Goal: Information Seeking & Learning: Check status

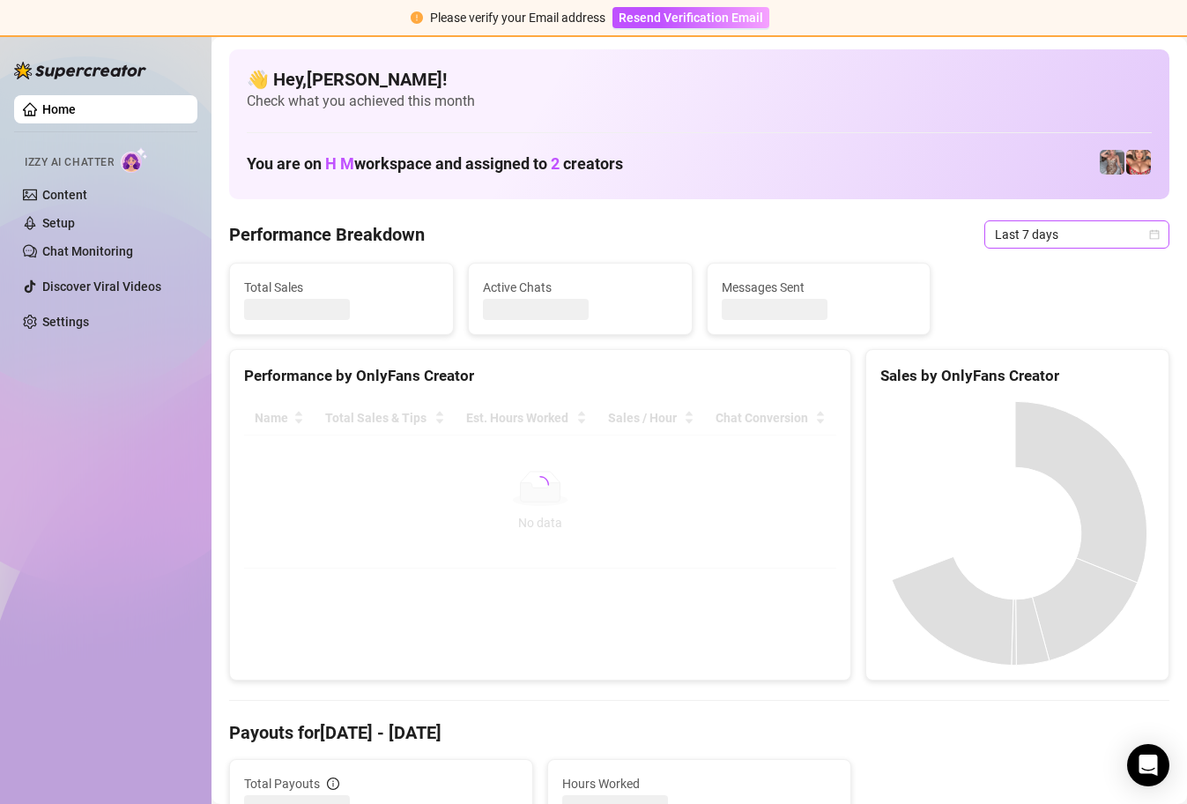
click at [1149, 234] on icon "calendar" at bounding box center [1154, 234] width 11 height 11
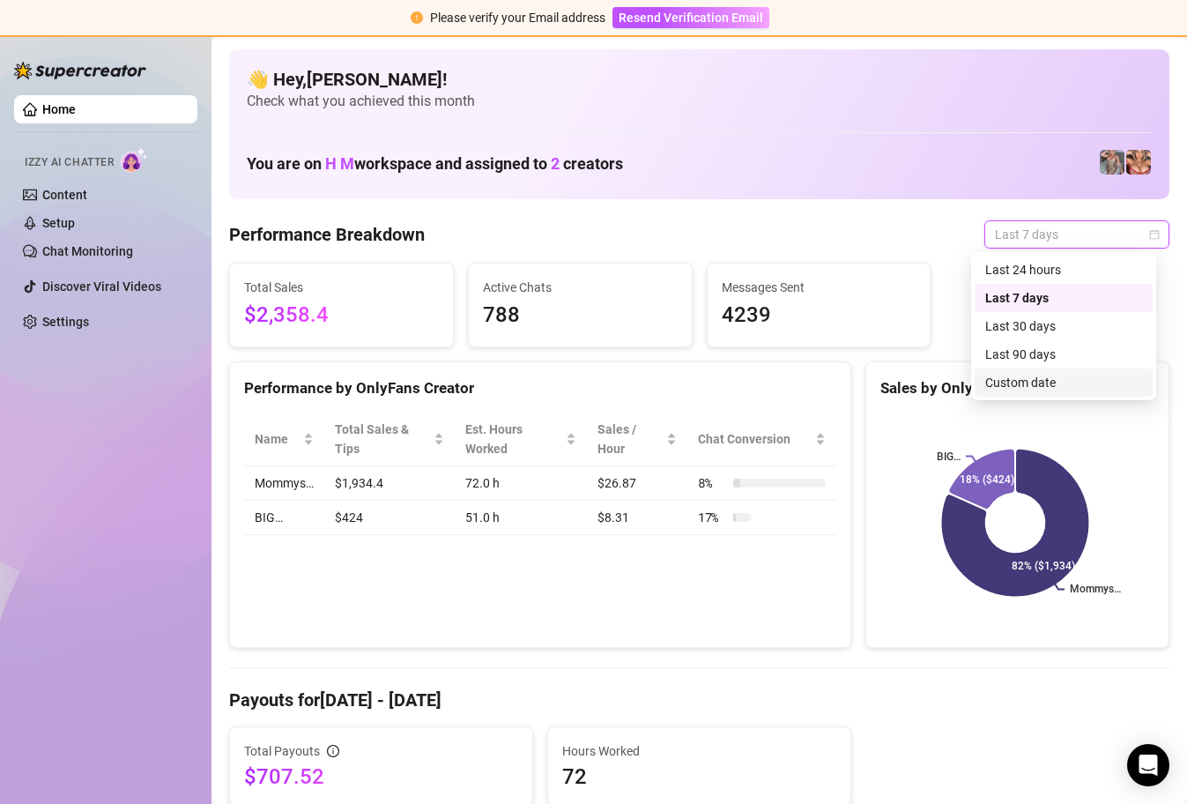
click at [1063, 390] on div "Custom date" at bounding box center [1063, 382] width 157 height 19
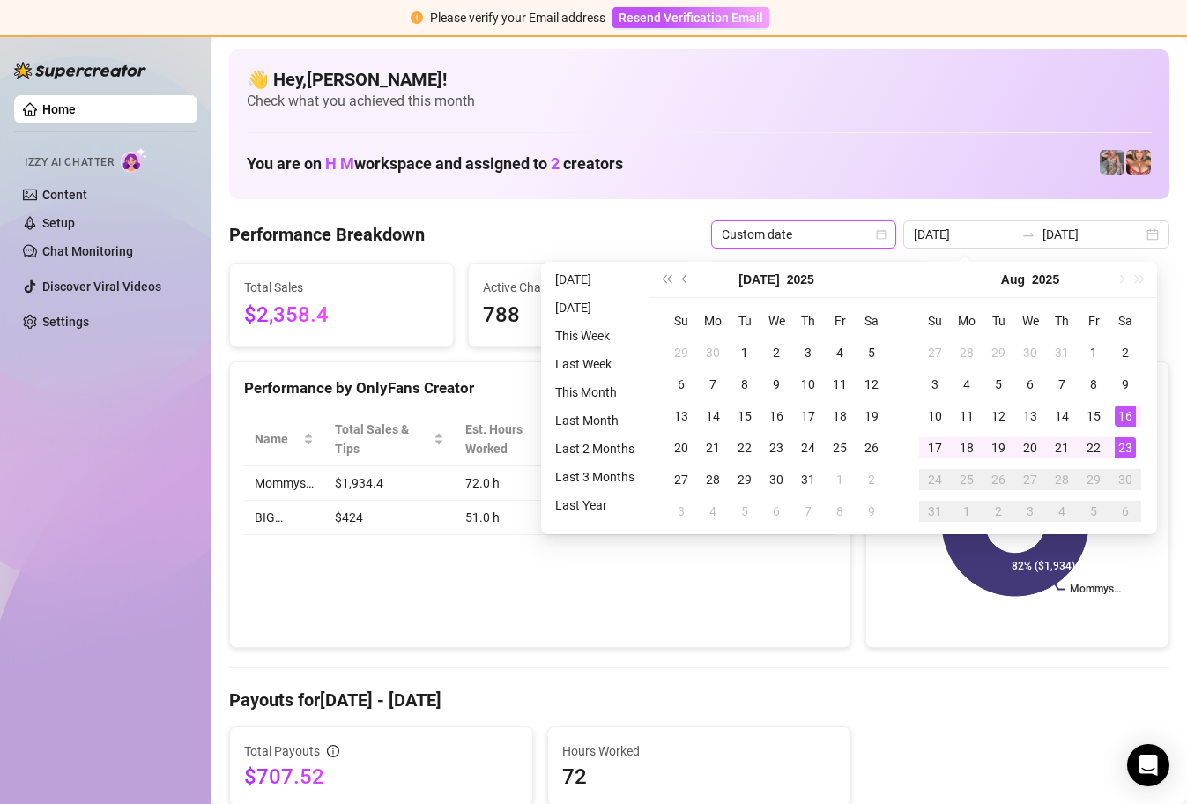
type input "[DATE]"
click at [1127, 445] on div "23" at bounding box center [1125, 447] width 21 height 21
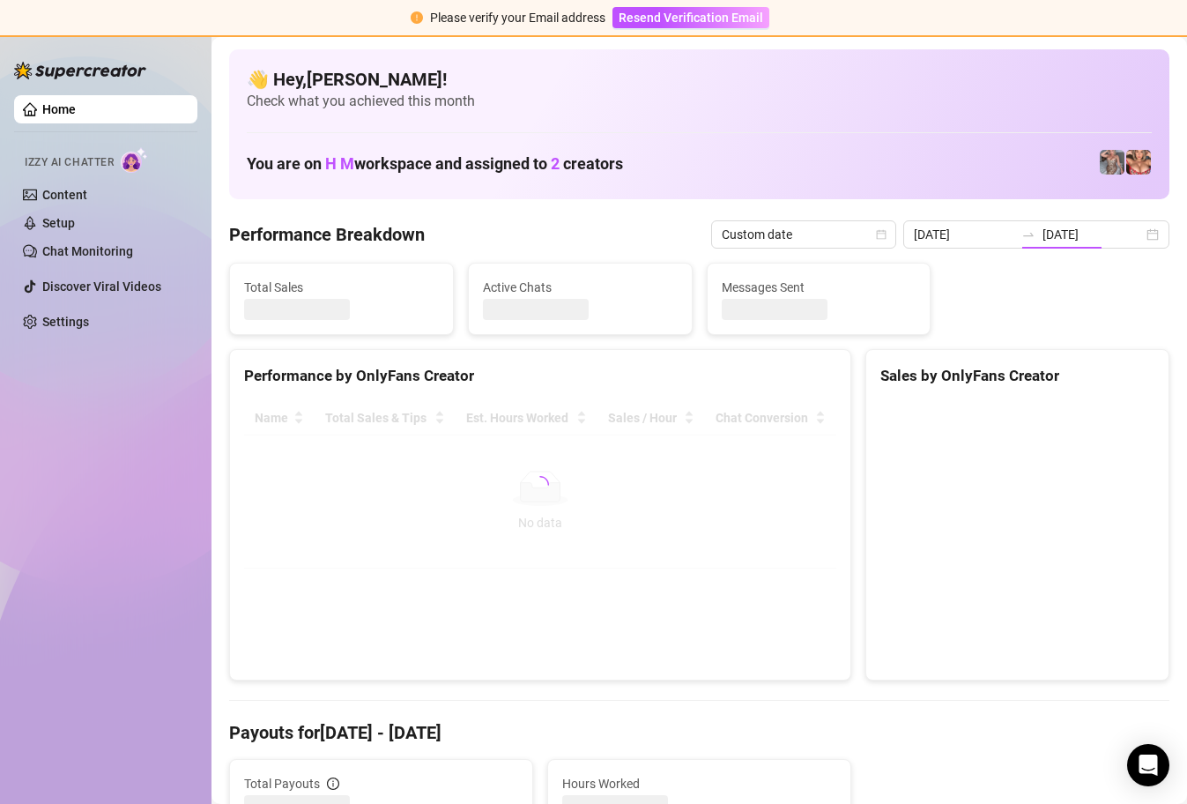
type input "[DATE]"
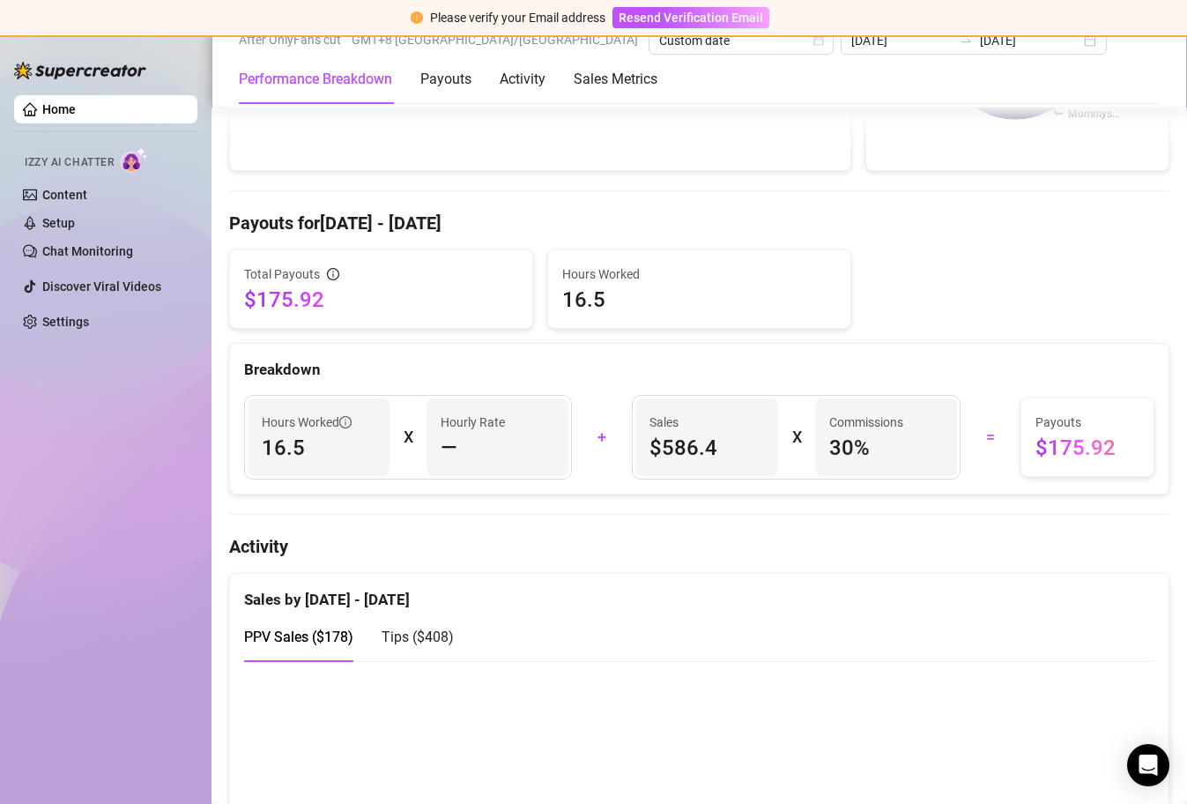
scroll to position [642, 0]
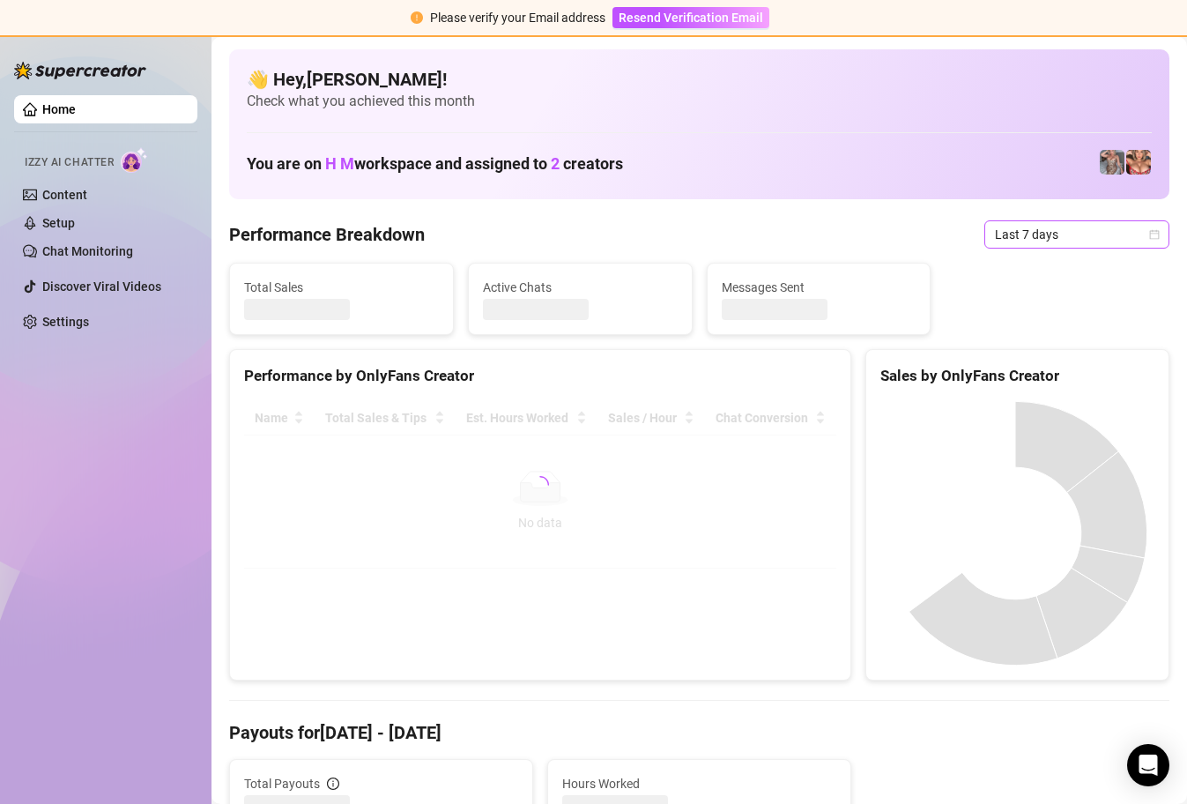
click at [1150, 228] on div "Last 7 days" at bounding box center [1076, 234] width 185 height 28
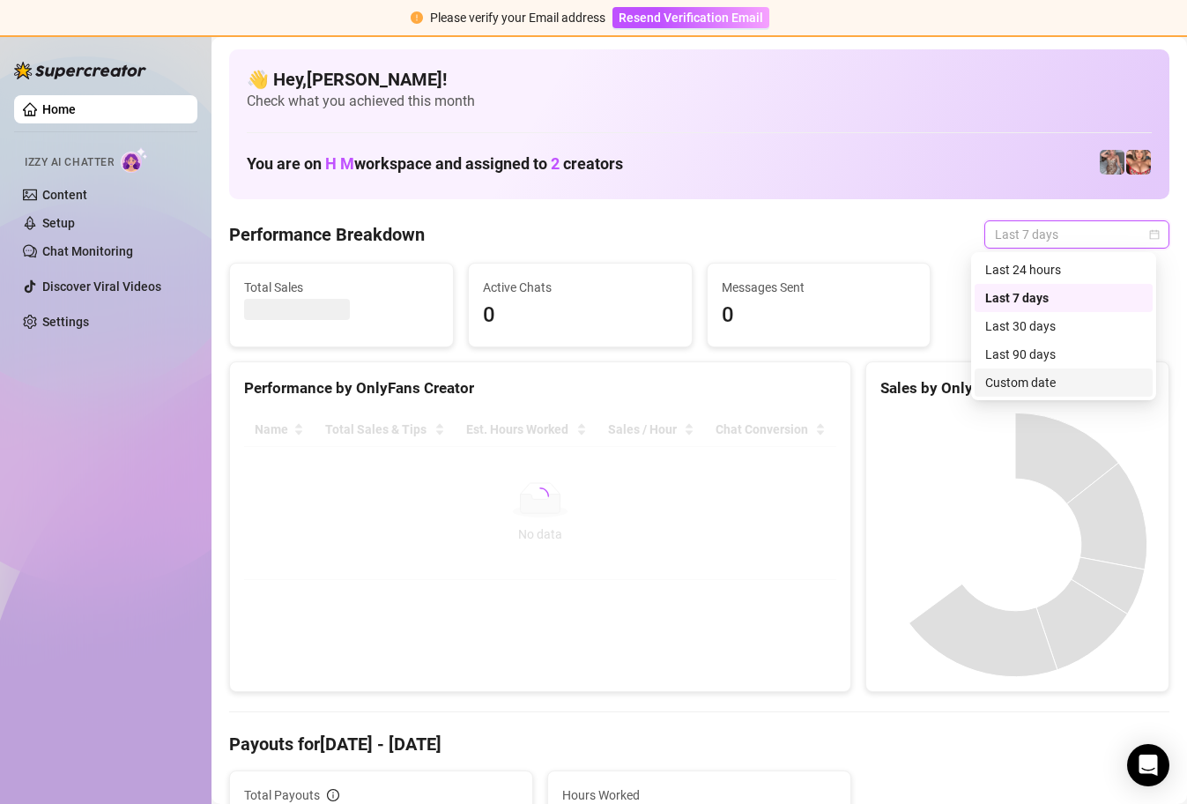
click at [1032, 382] on div "Custom date" at bounding box center [1063, 382] width 157 height 19
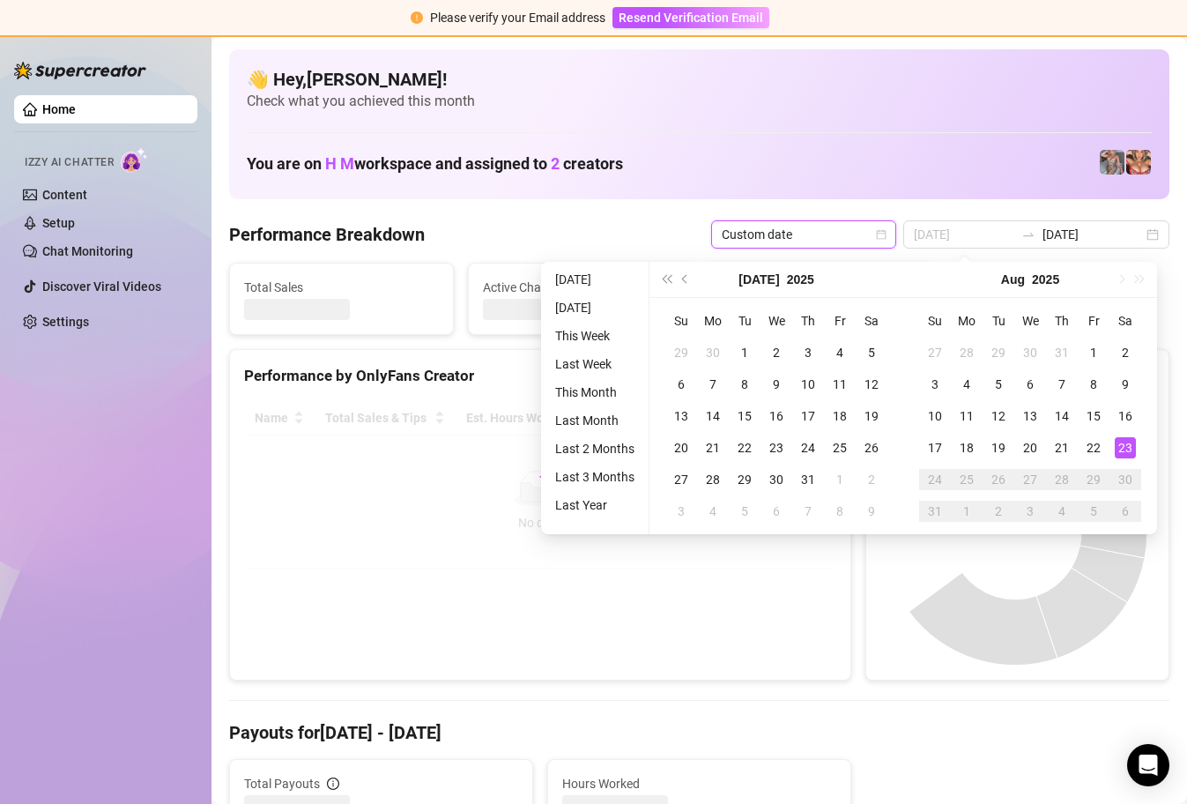
click at [1123, 444] on div "23" at bounding box center [1125, 447] width 21 height 21
click at [1121, 444] on div "23" at bounding box center [1125, 447] width 21 height 21
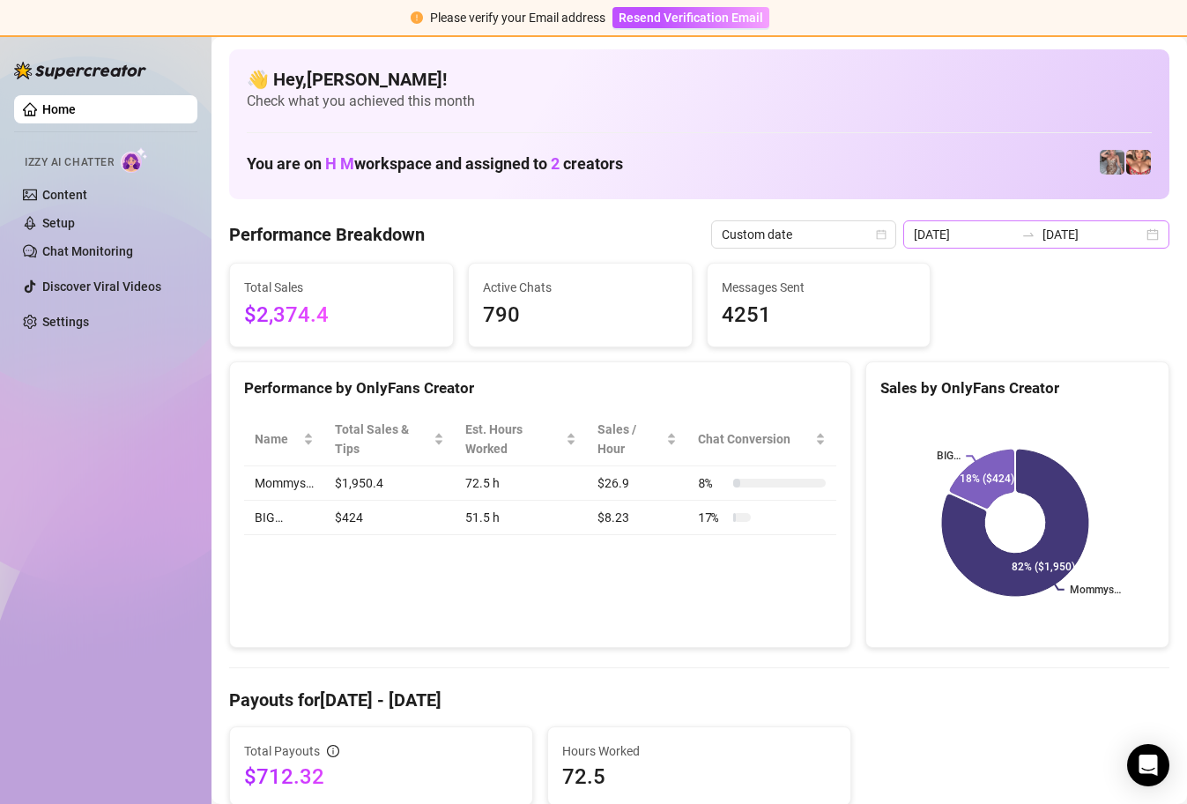
click at [1135, 232] on div "[DATE] [DATE]" at bounding box center [1036, 234] width 266 height 28
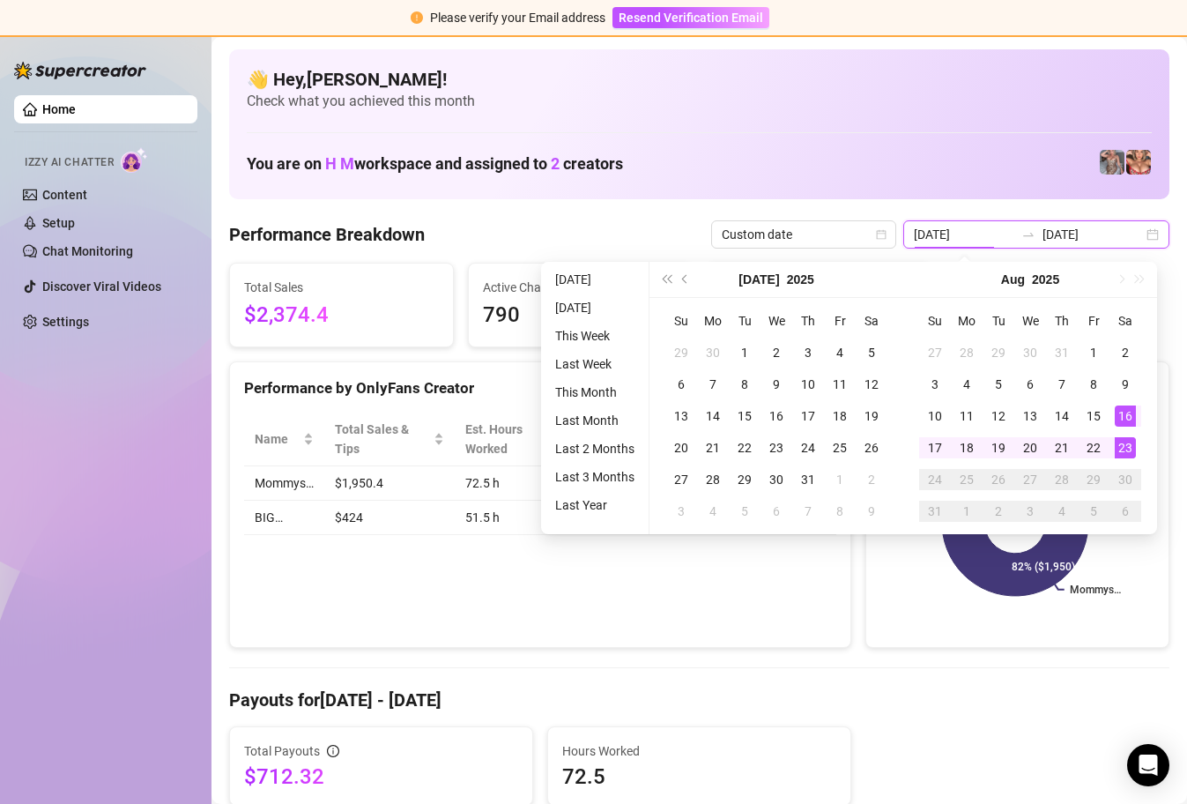
type input "[DATE]"
click at [1120, 442] on div "23" at bounding box center [1125, 447] width 21 height 21
click at [1121, 442] on div "23" at bounding box center [1125, 447] width 21 height 21
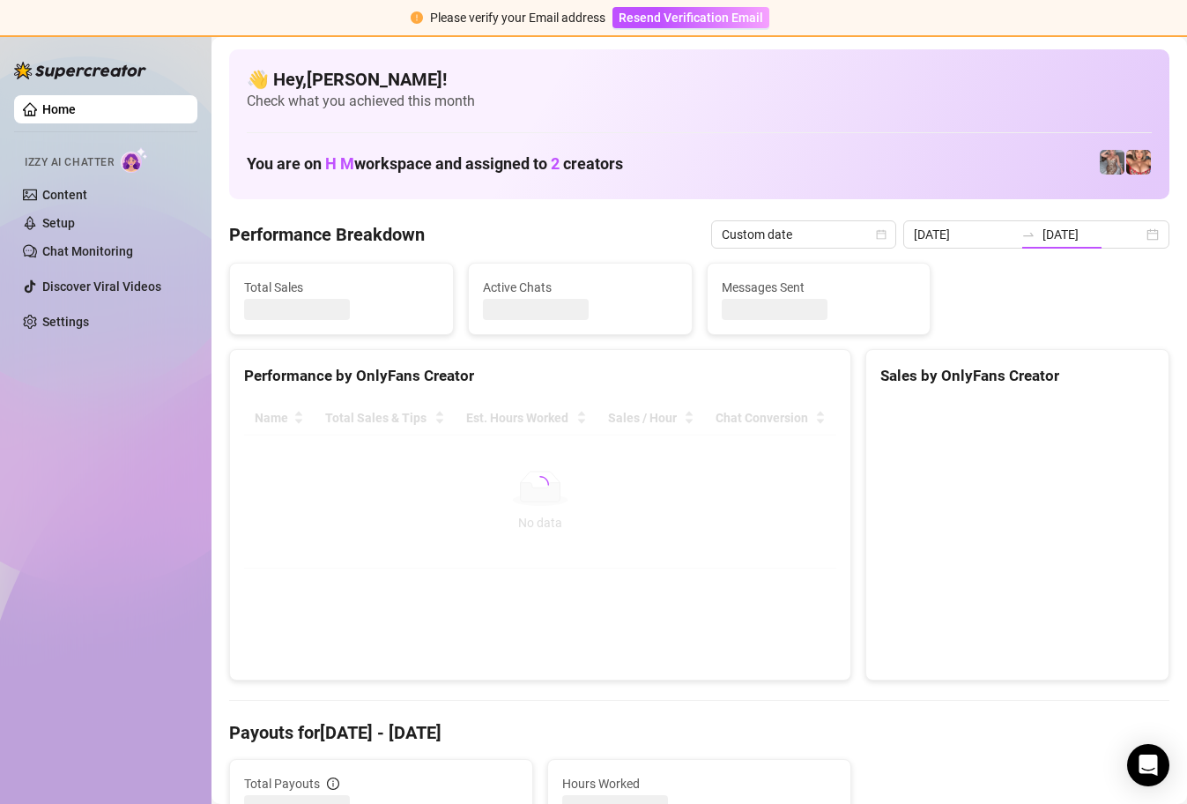
type input "[DATE]"
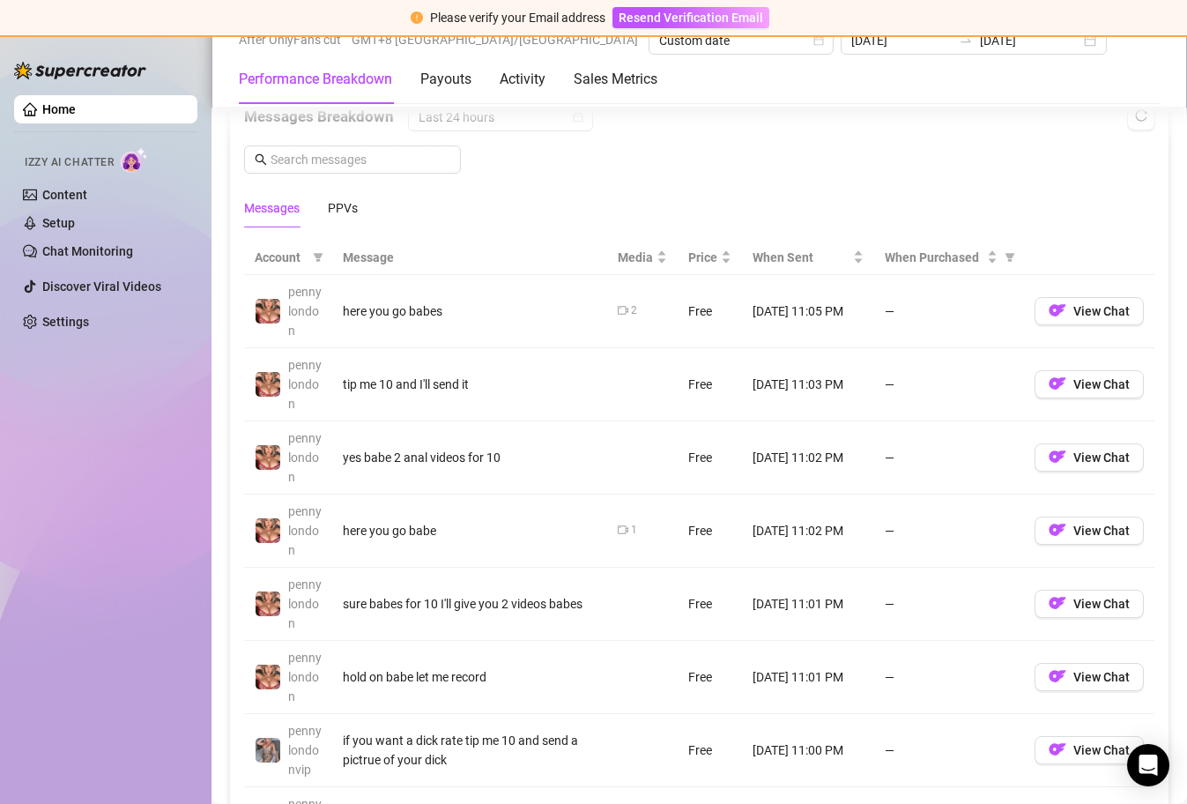
scroll to position [1595, 0]
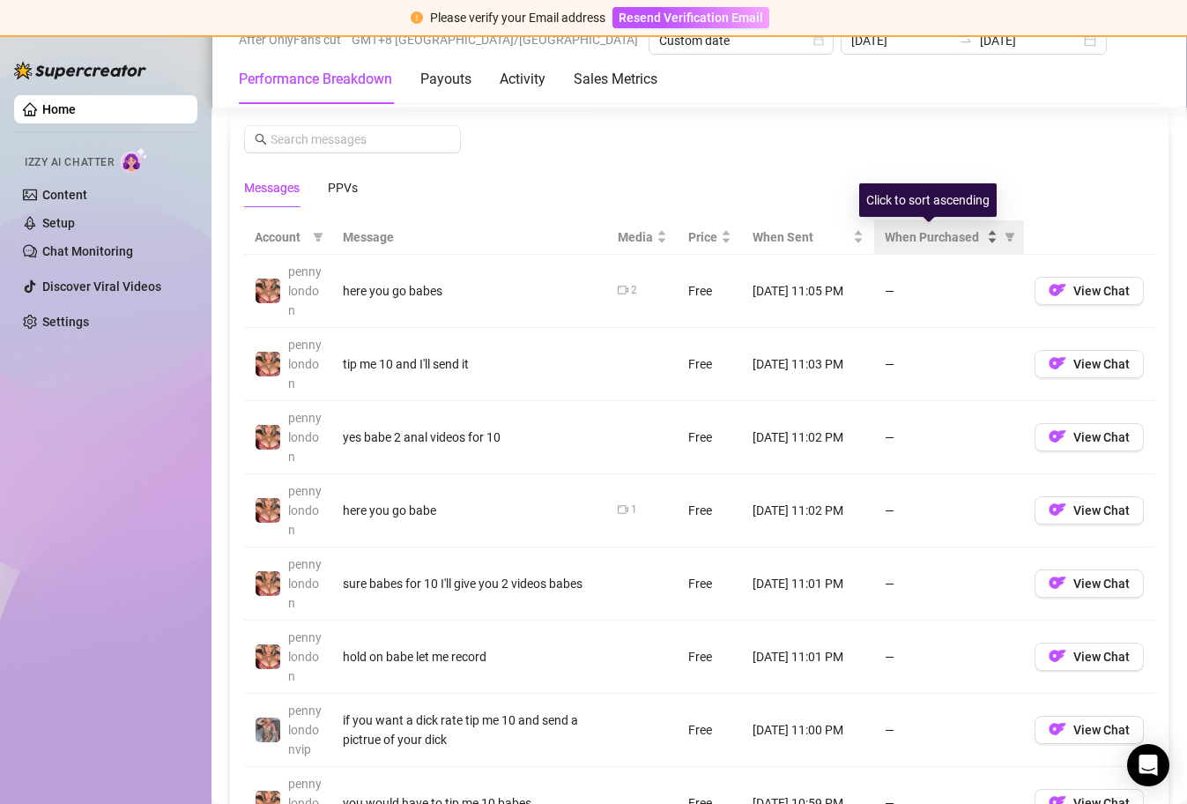
click at [977, 239] on div "When Purchased" at bounding box center [941, 236] width 113 height 19
click at [1005, 234] on icon "filter" at bounding box center [1010, 237] width 11 height 11
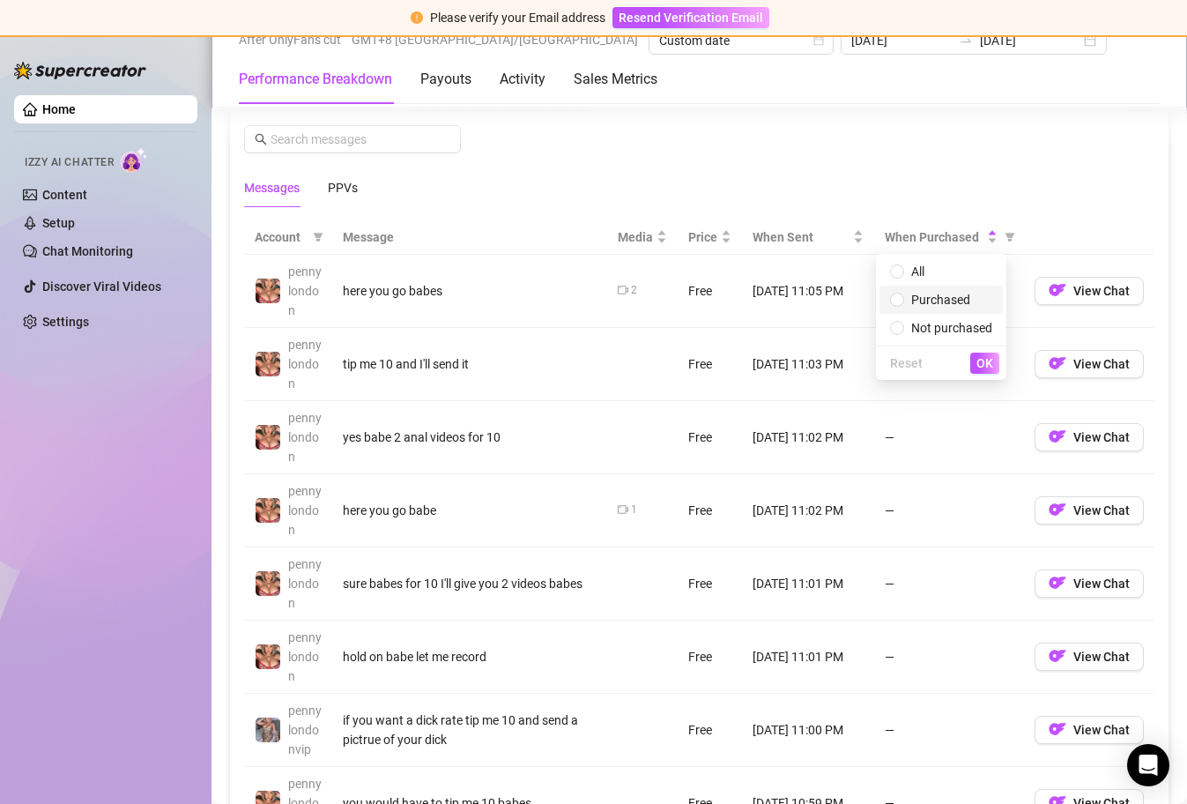
click at [960, 307] on span "Purchased" at bounding box center [941, 299] width 102 height 19
radio input "true"
click at [982, 364] on span "OK" at bounding box center [984, 363] width 17 height 14
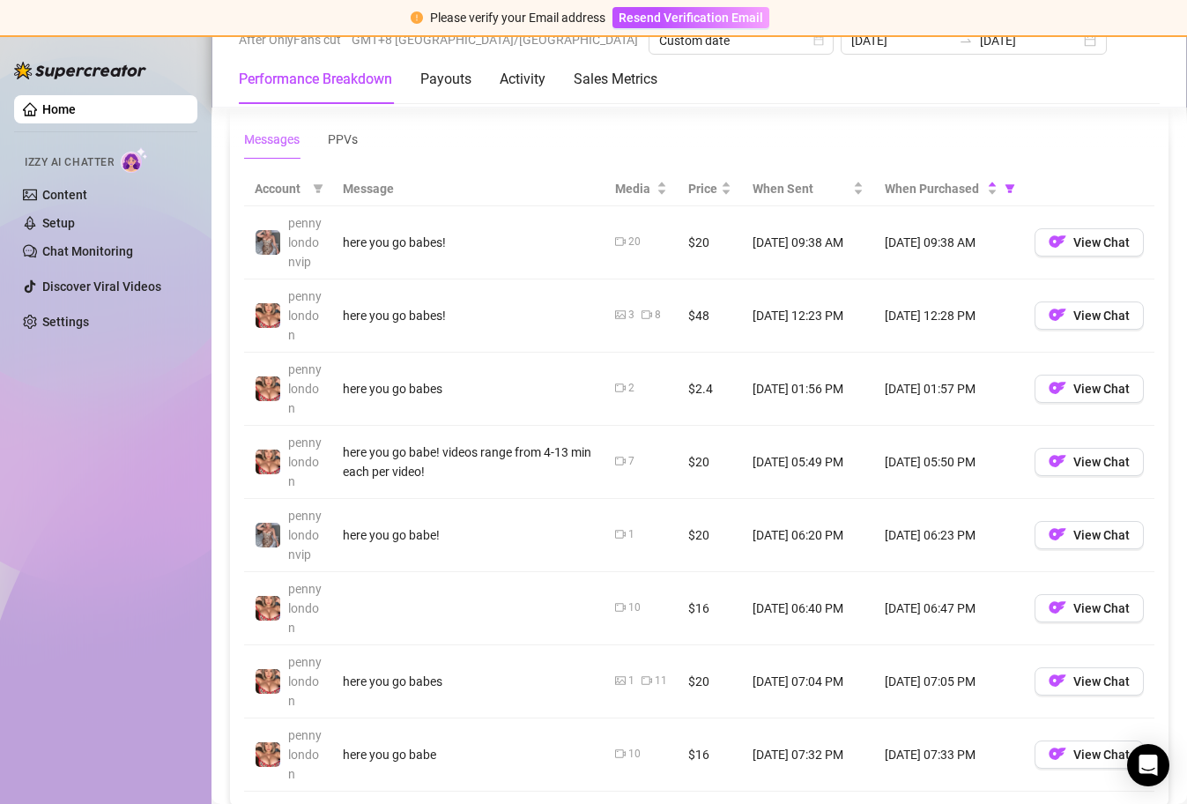
scroll to position [1640, 0]
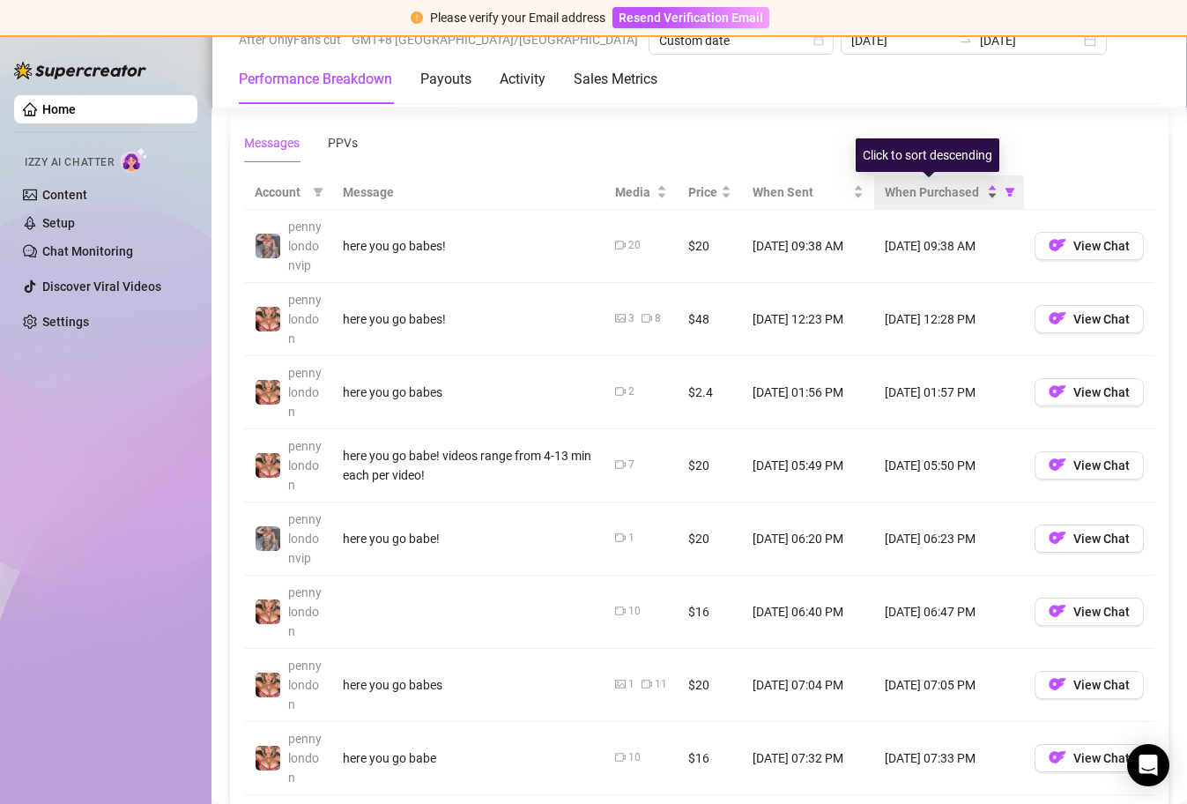
click at [980, 195] on div "When Purchased" at bounding box center [941, 191] width 113 height 19
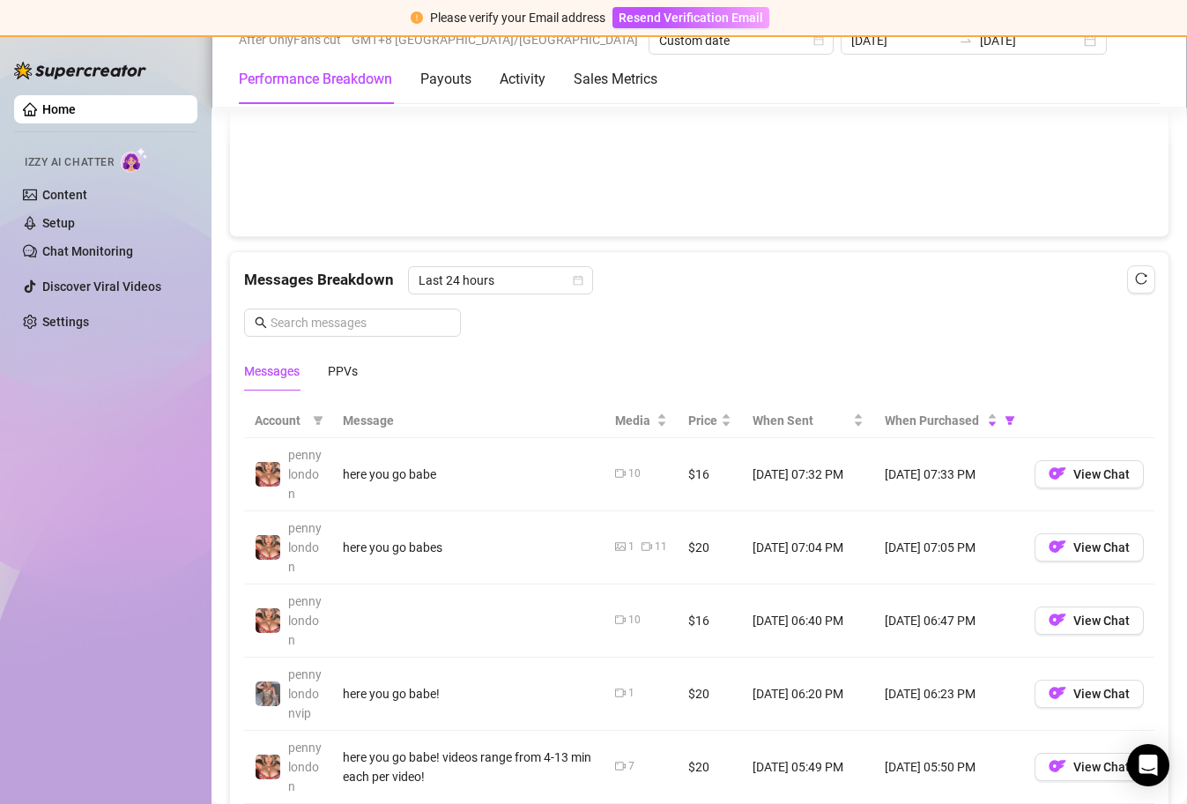
scroll to position [1413, 0]
click at [346, 368] on div "PPVs" at bounding box center [343, 369] width 30 height 19
click at [568, 286] on span "Last 24 hours" at bounding box center [501, 279] width 164 height 26
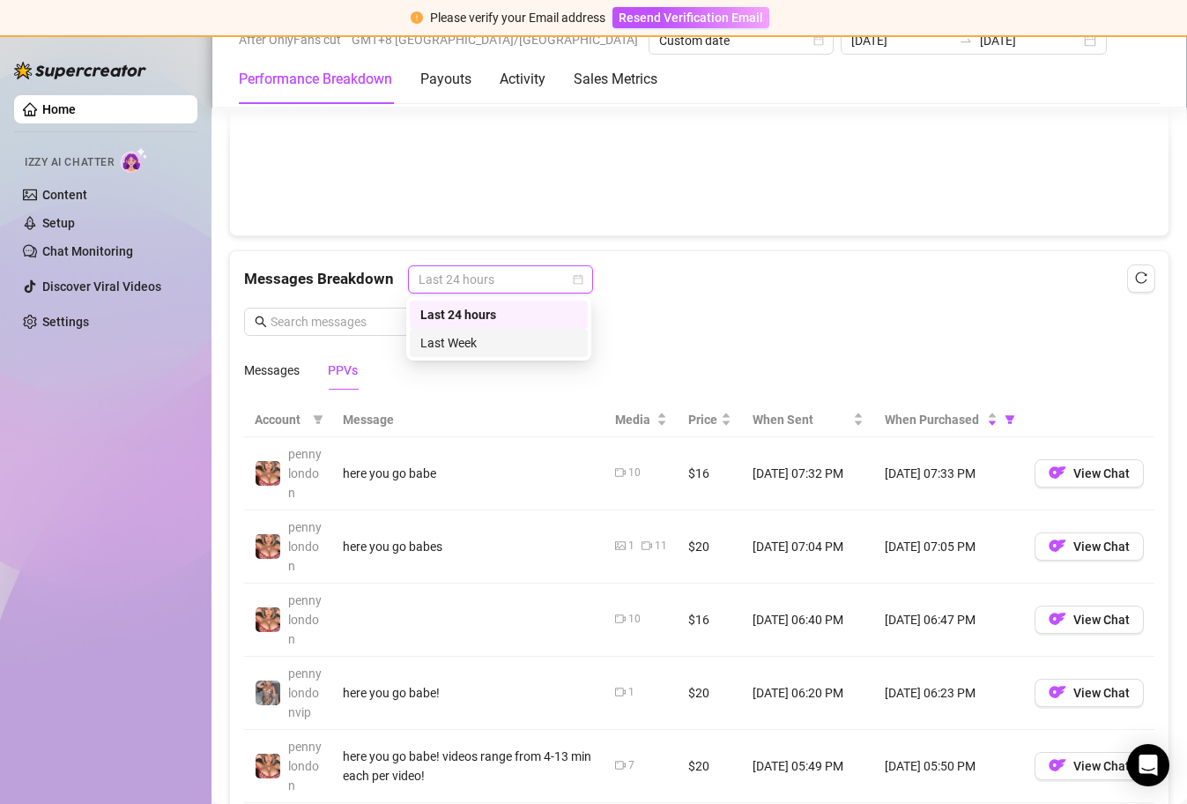
click at [514, 348] on div "Last Week" at bounding box center [498, 342] width 157 height 19
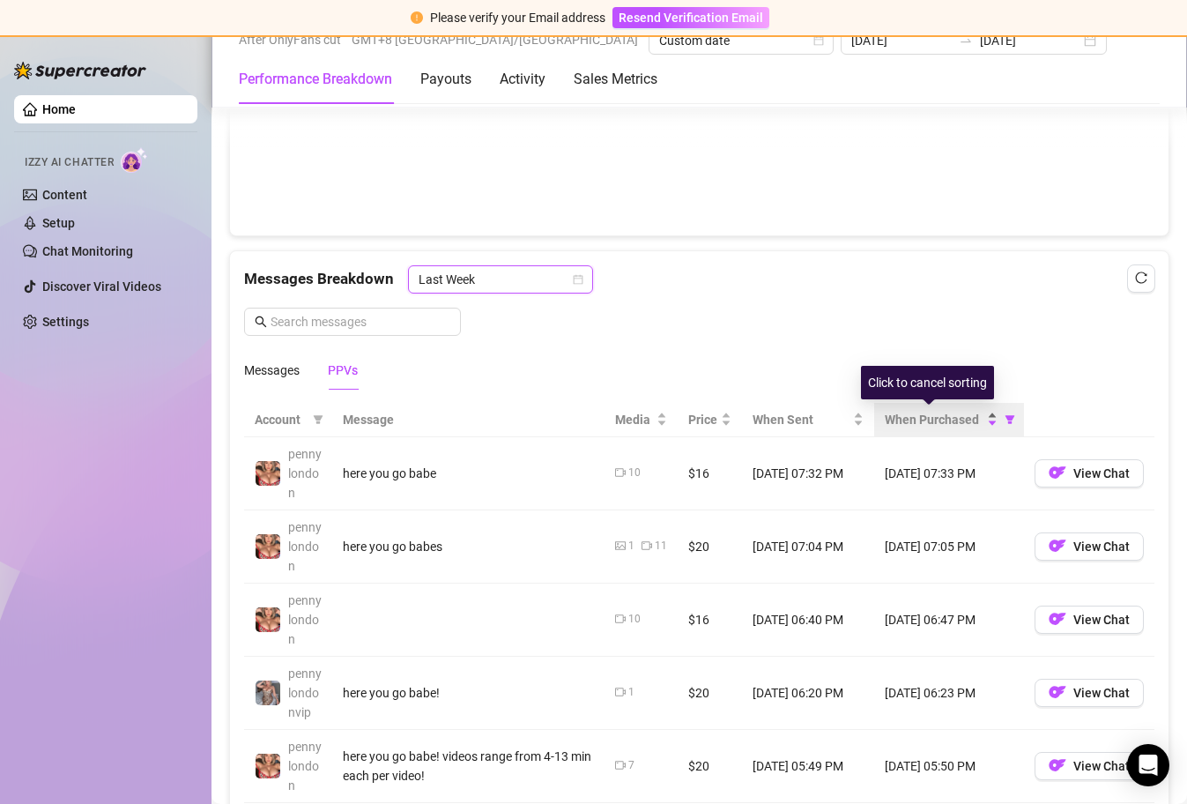
click at [979, 421] on div "When Purchased" at bounding box center [941, 419] width 113 height 19
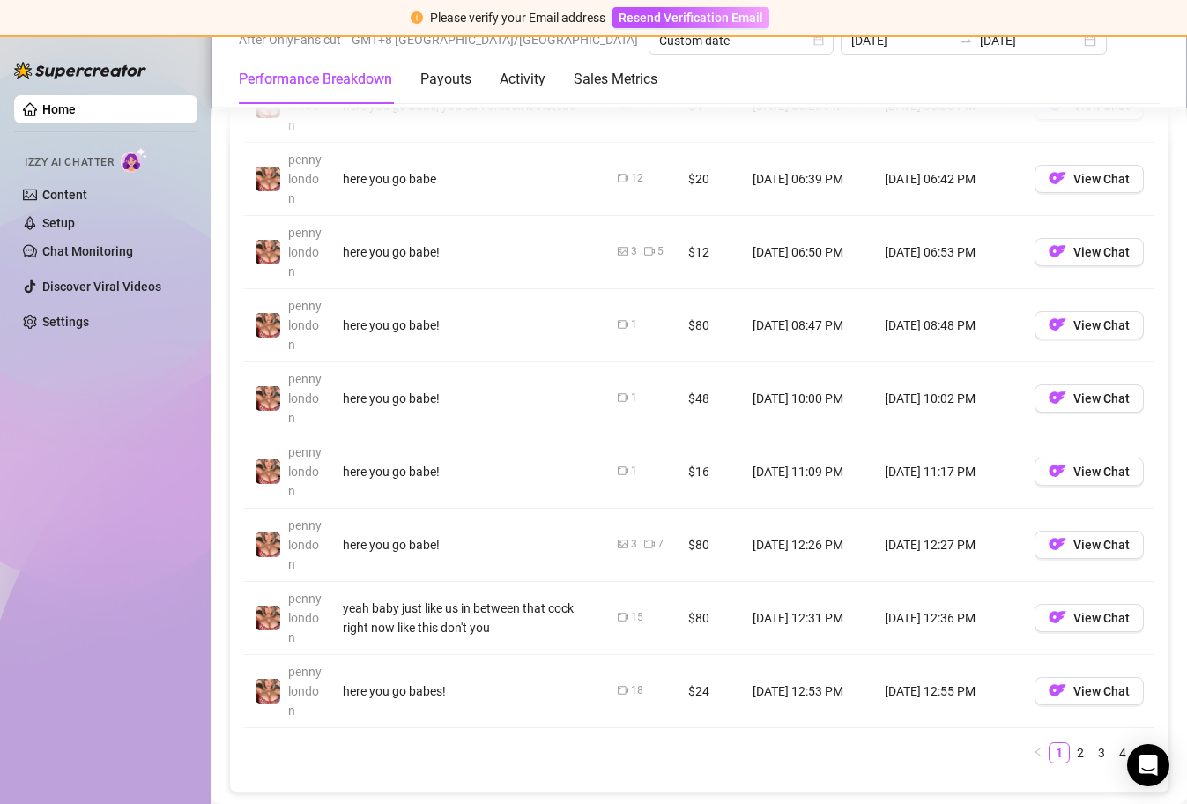
scroll to position [1857, 0]
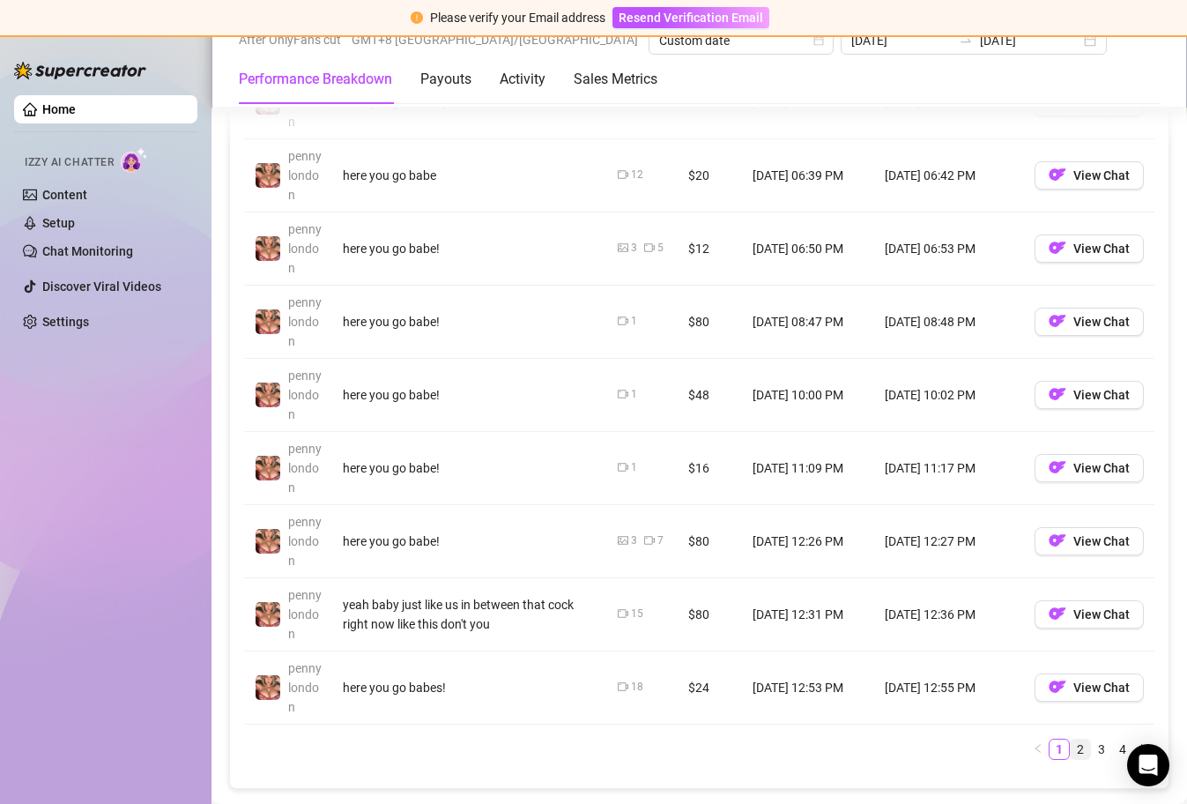
click at [1071, 751] on link "2" at bounding box center [1080, 748] width 19 height 19
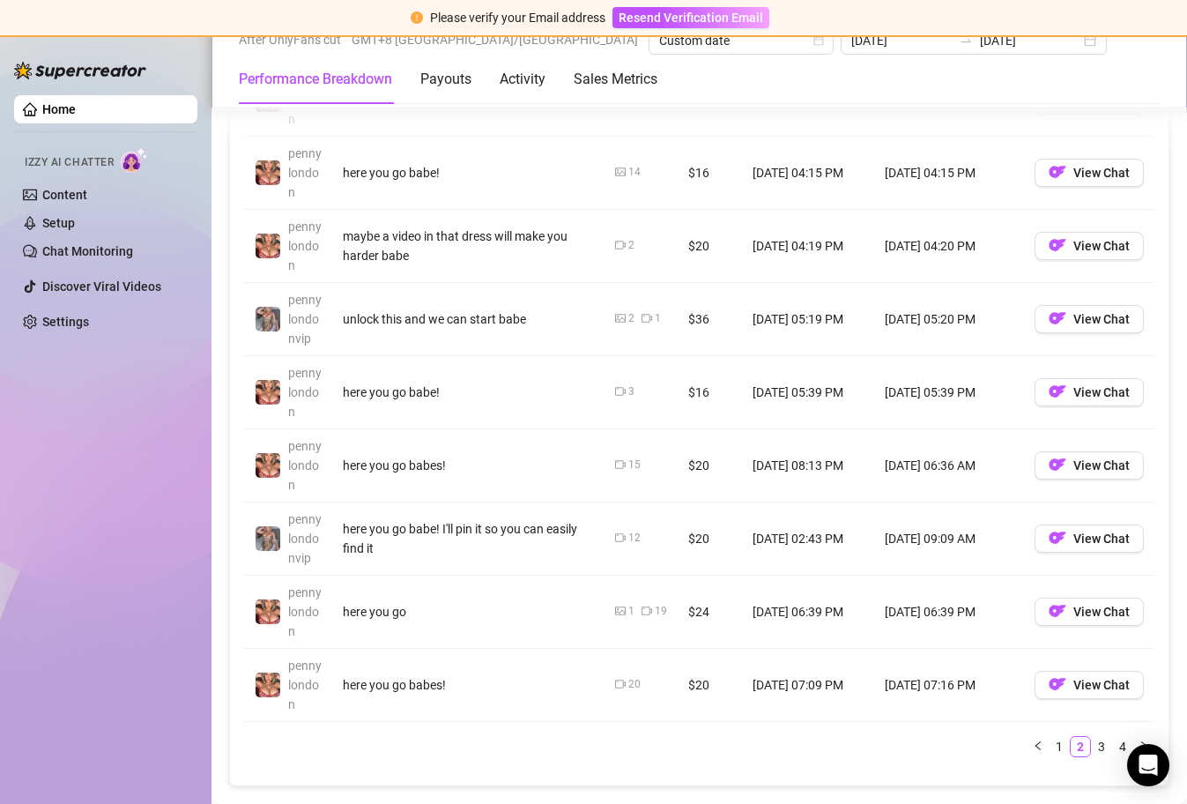
scroll to position [1860, 0]
click at [1092, 749] on link "3" at bounding box center [1101, 745] width 19 height 19
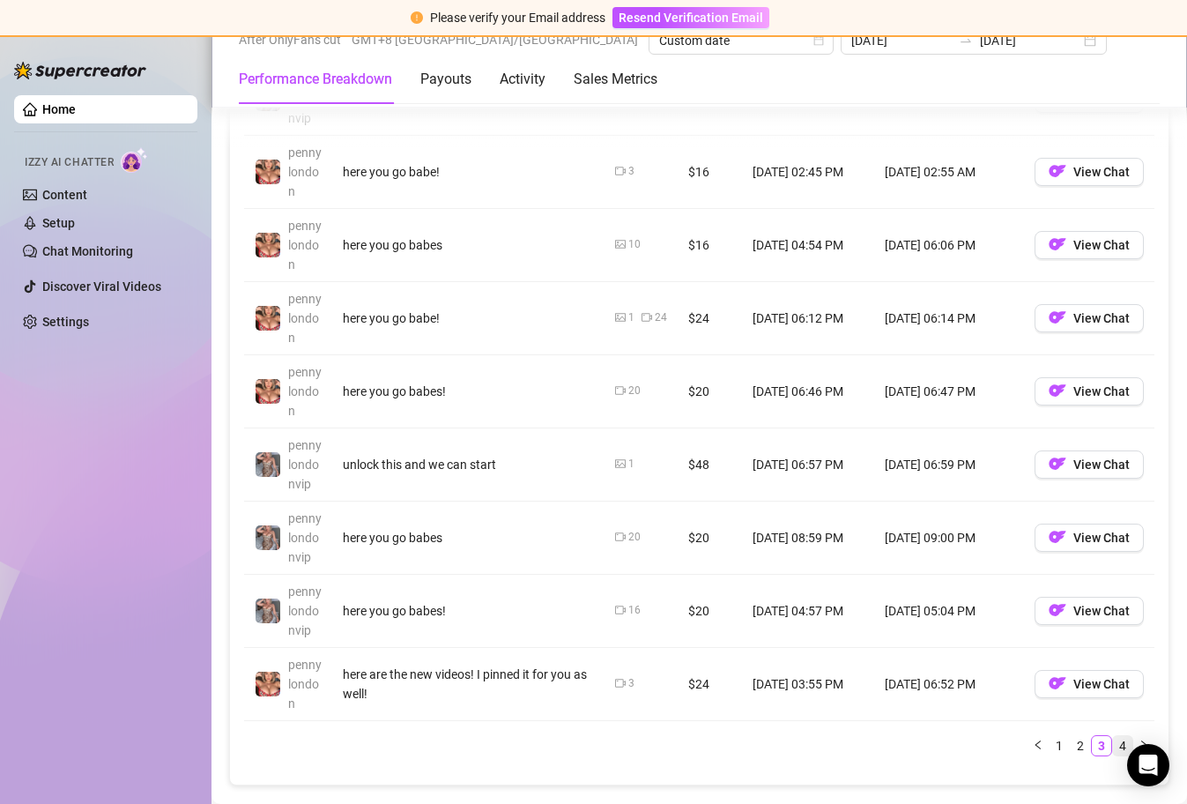
click at [1113, 748] on link "4" at bounding box center [1122, 745] width 19 height 19
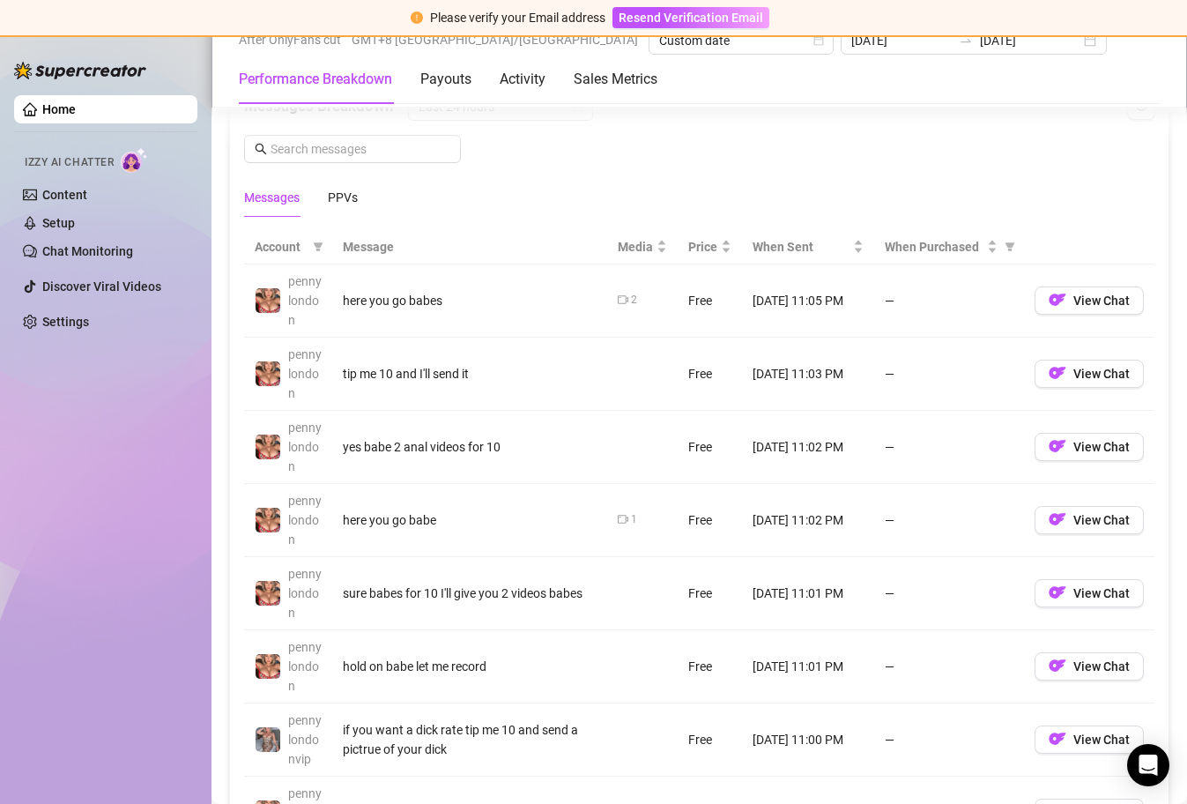
scroll to position [1560, 0]
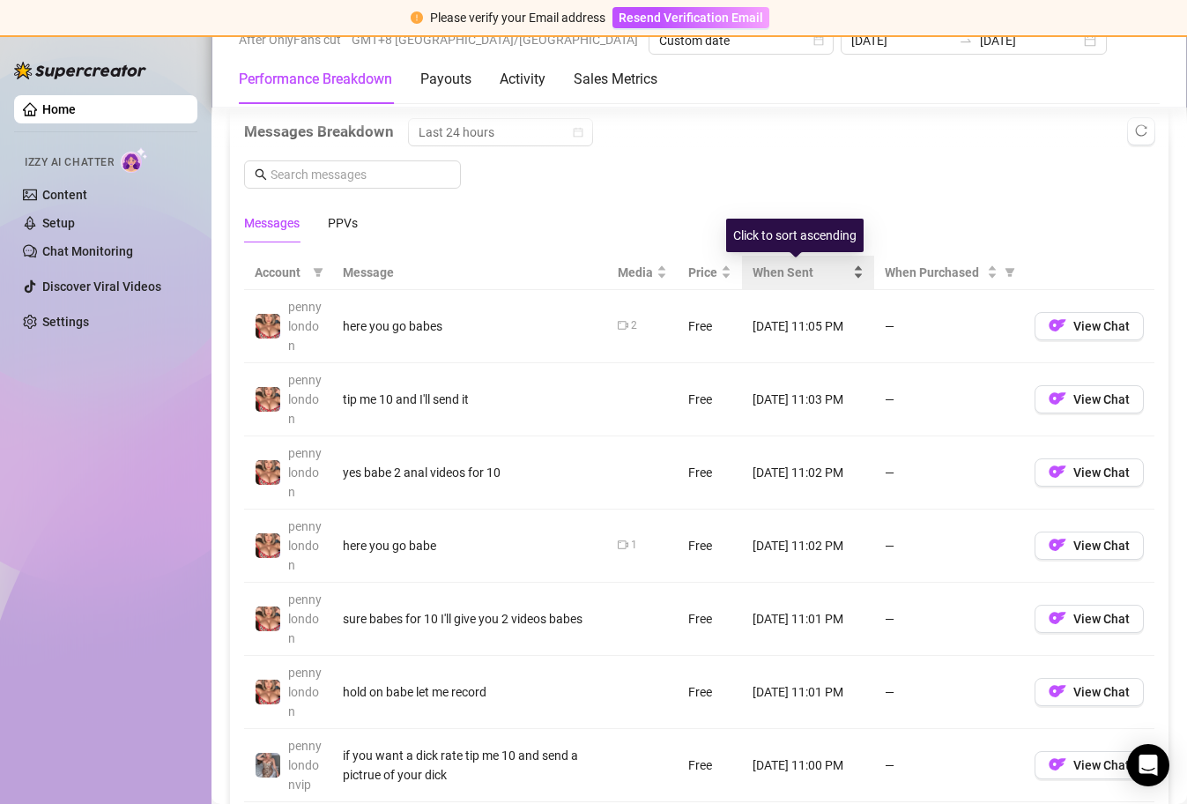
click at [849, 274] on div "When Sent" at bounding box center [808, 272] width 111 height 19
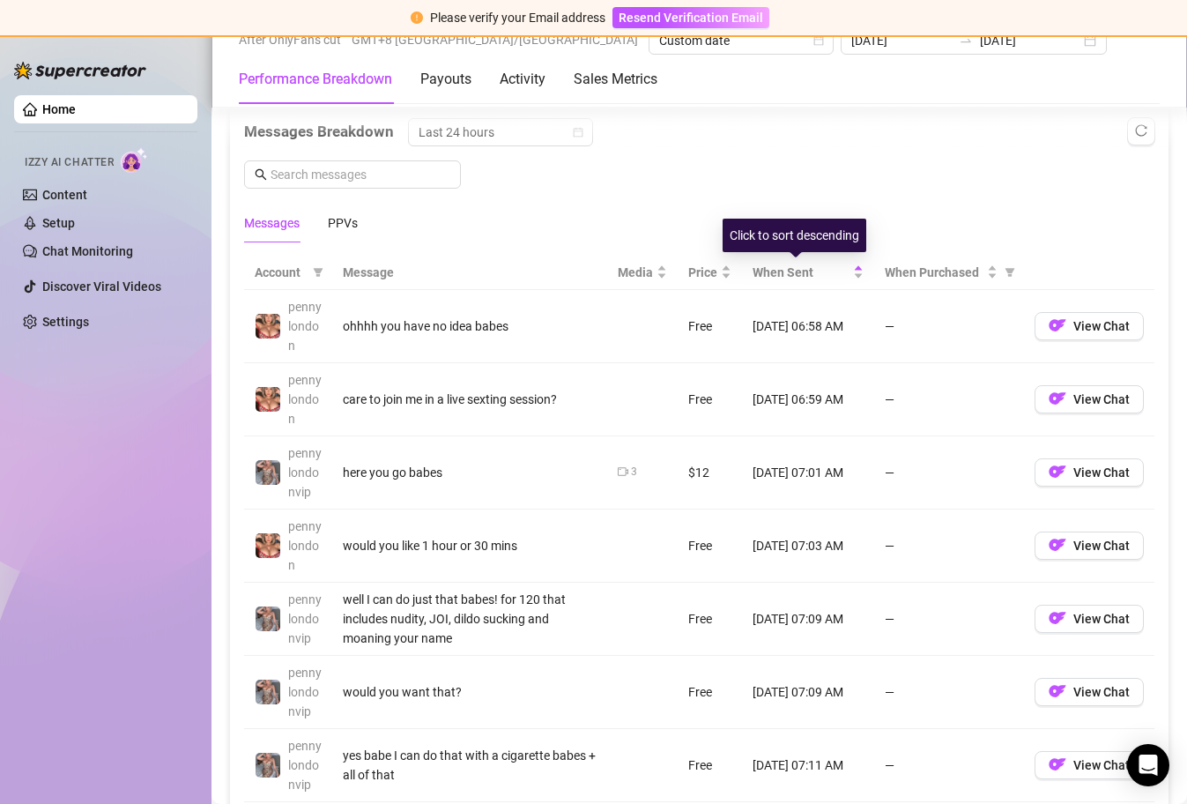
click at [866, 211] on div "Messages PPVs" at bounding box center [699, 223] width 910 height 41
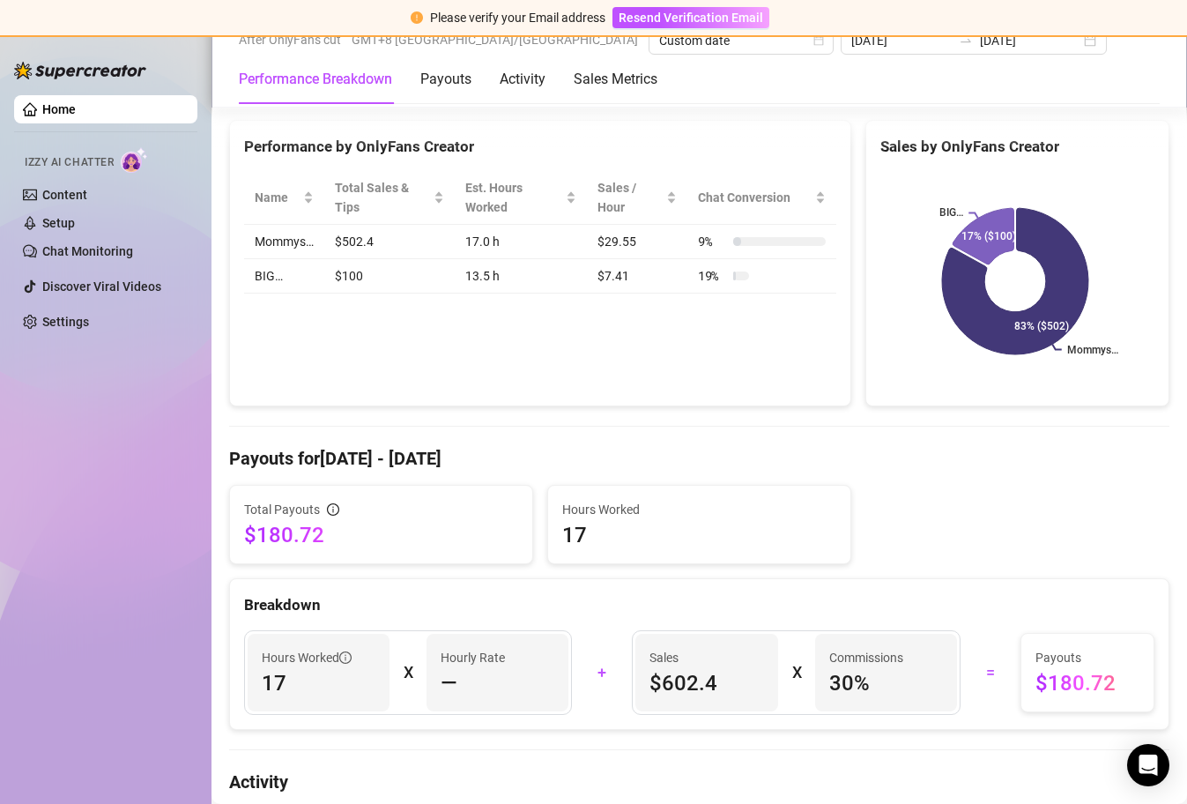
scroll to position [0, 0]
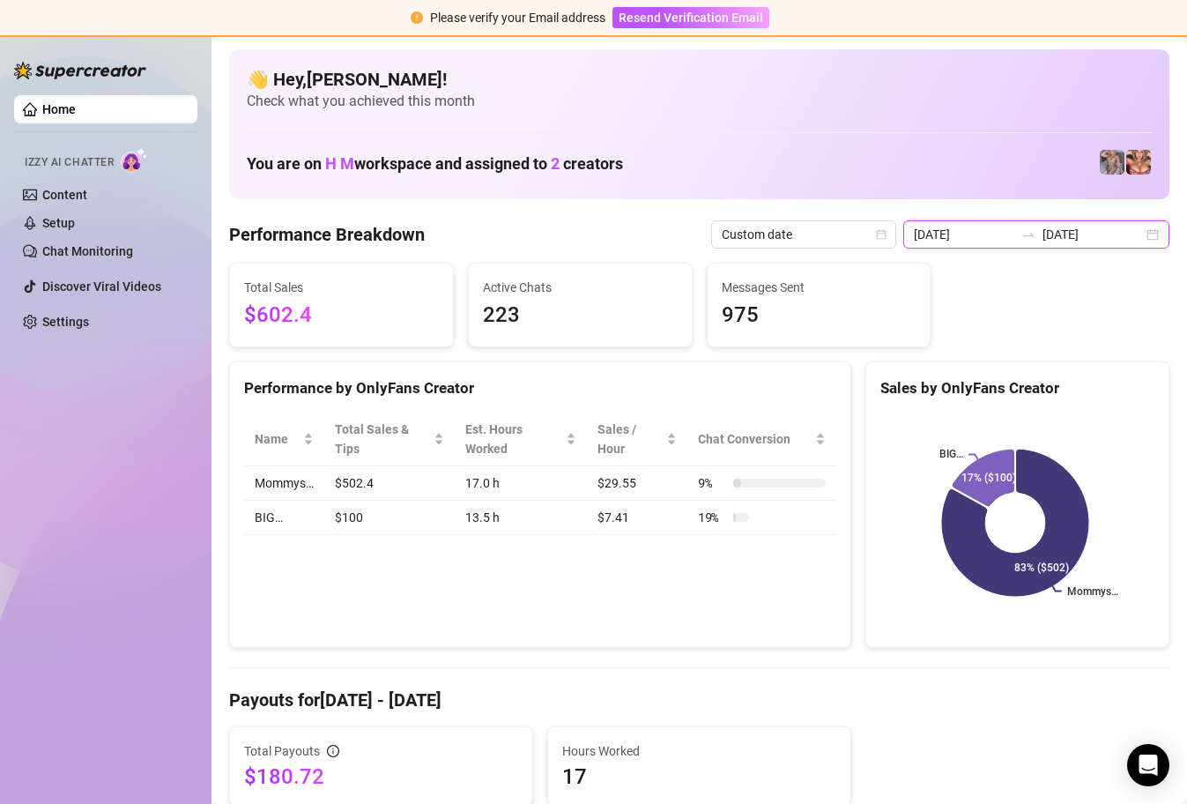
click at [980, 226] on input "[DATE]" at bounding box center [964, 234] width 100 height 19
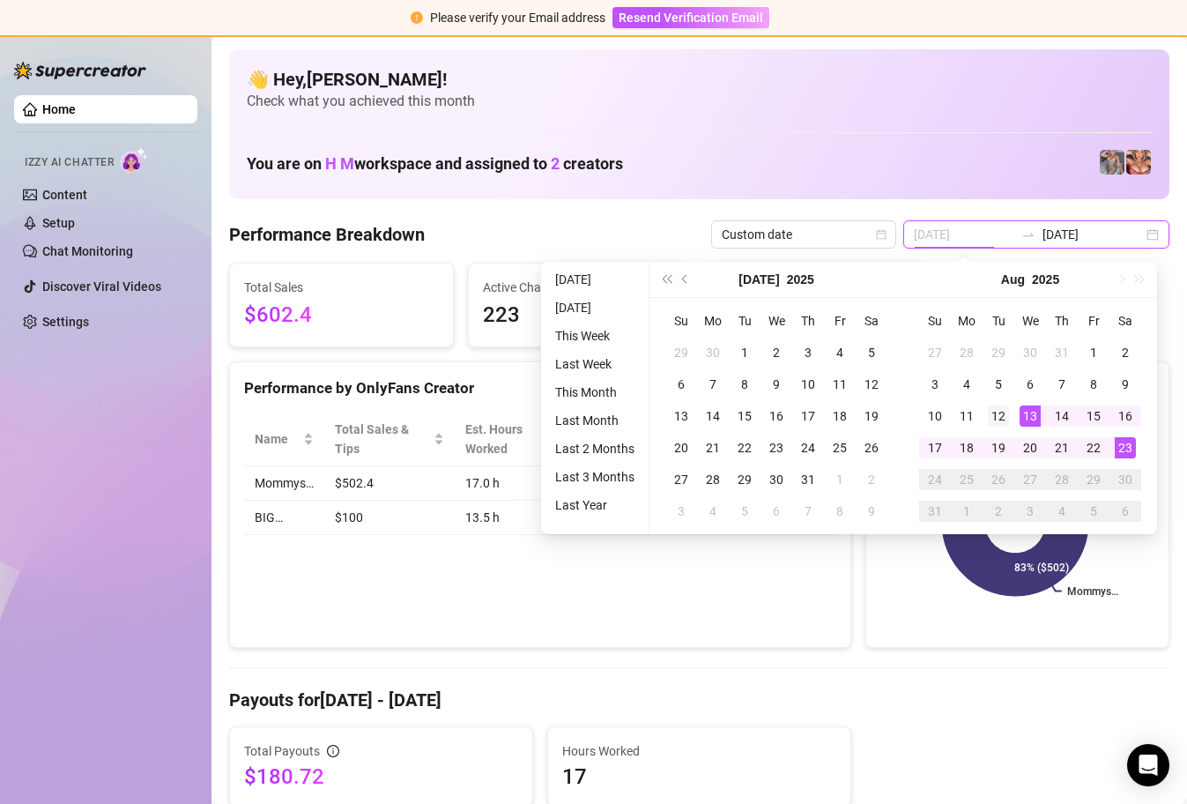
type input "[DATE]"
click at [990, 419] on div "12" at bounding box center [998, 415] width 21 height 21
type input "[DATE]"
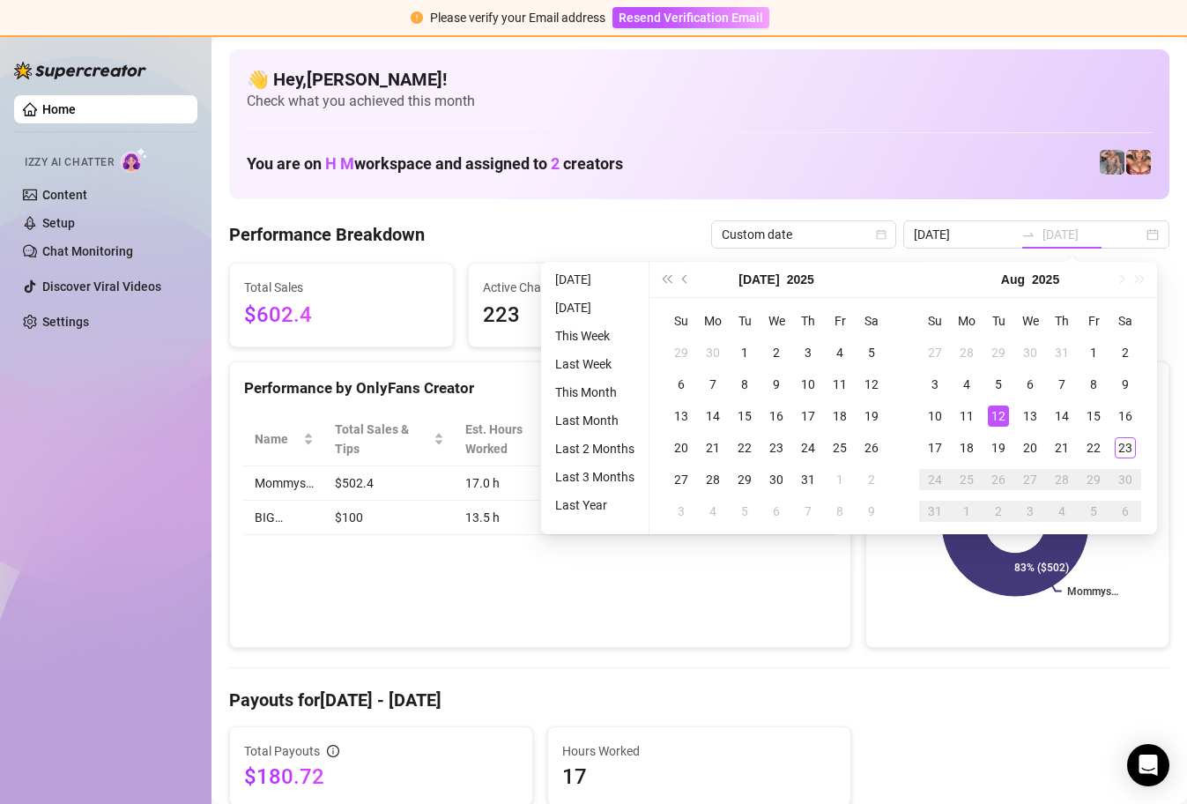
click at [1003, 413] on div "12" at bounding box center [998, 415] width 21 height 21
type input "[DATE]"
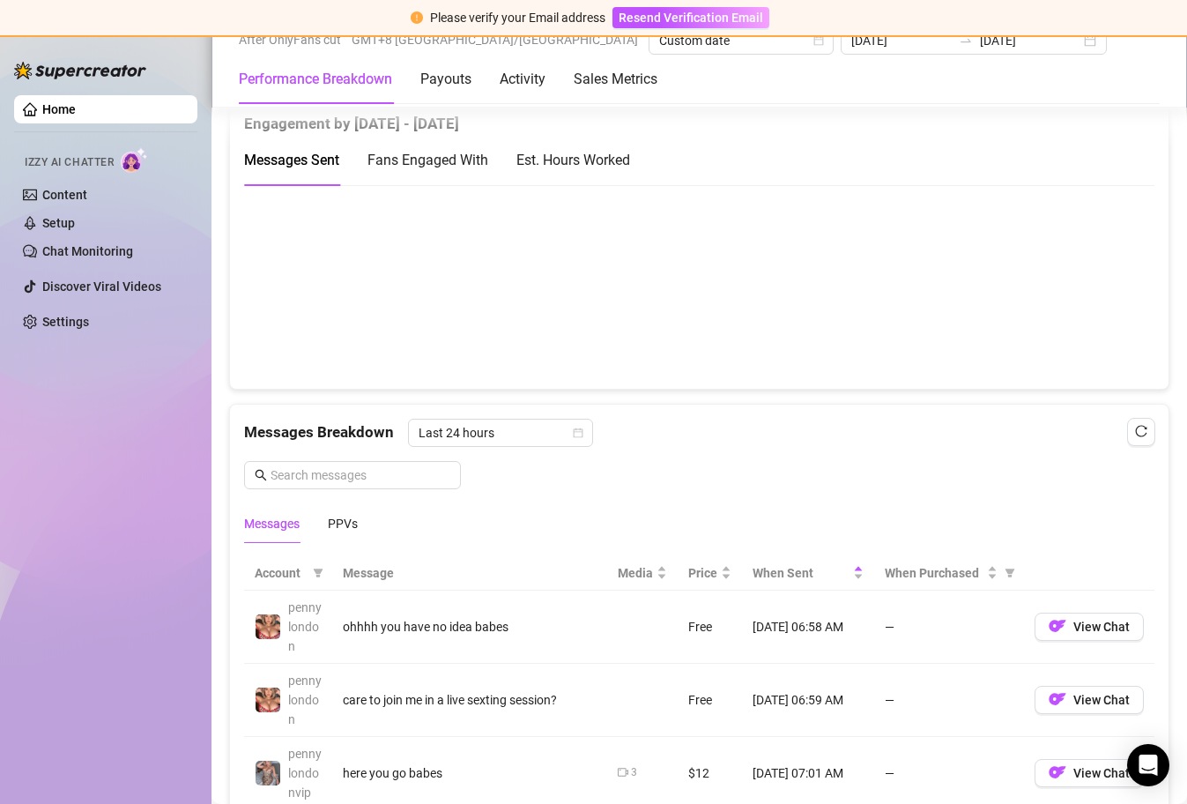
scroll to position [1258, 0]
click at [348, 531] on div "PPVs" at bounding box center [343, 525] width 30 height 19
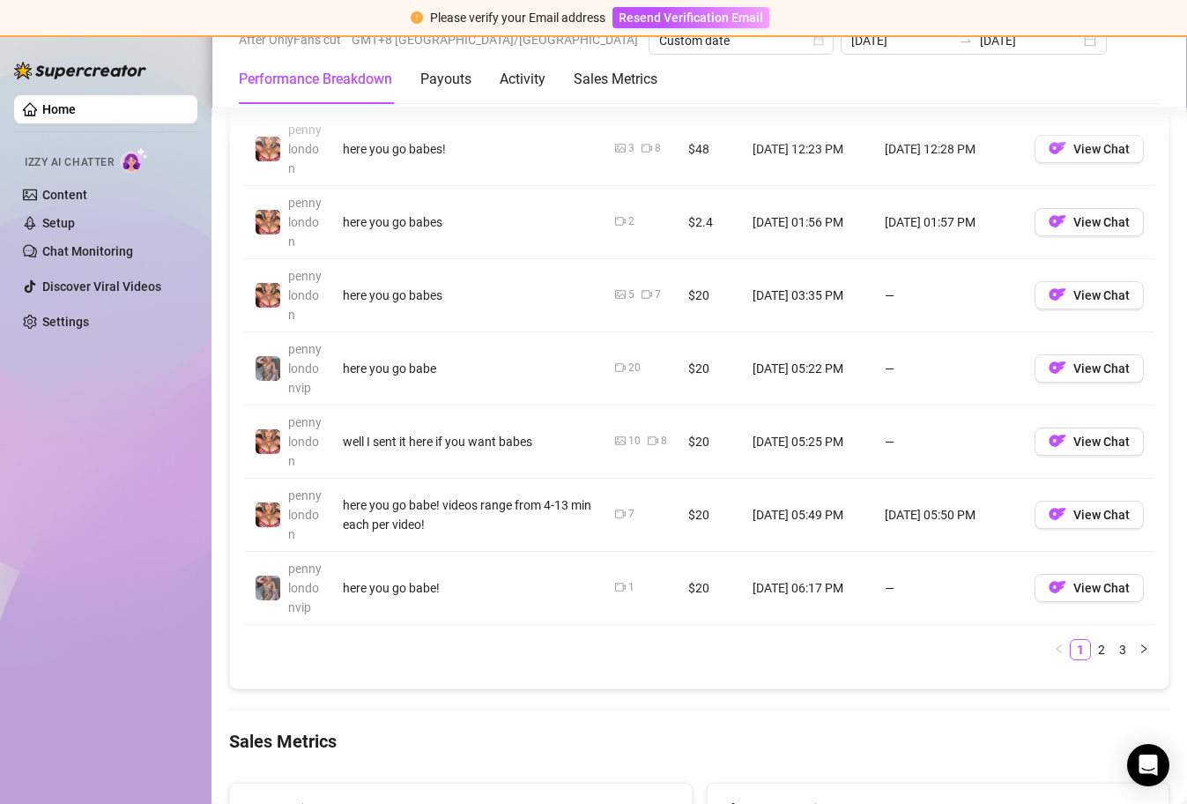
scroll to position [1367, 0]
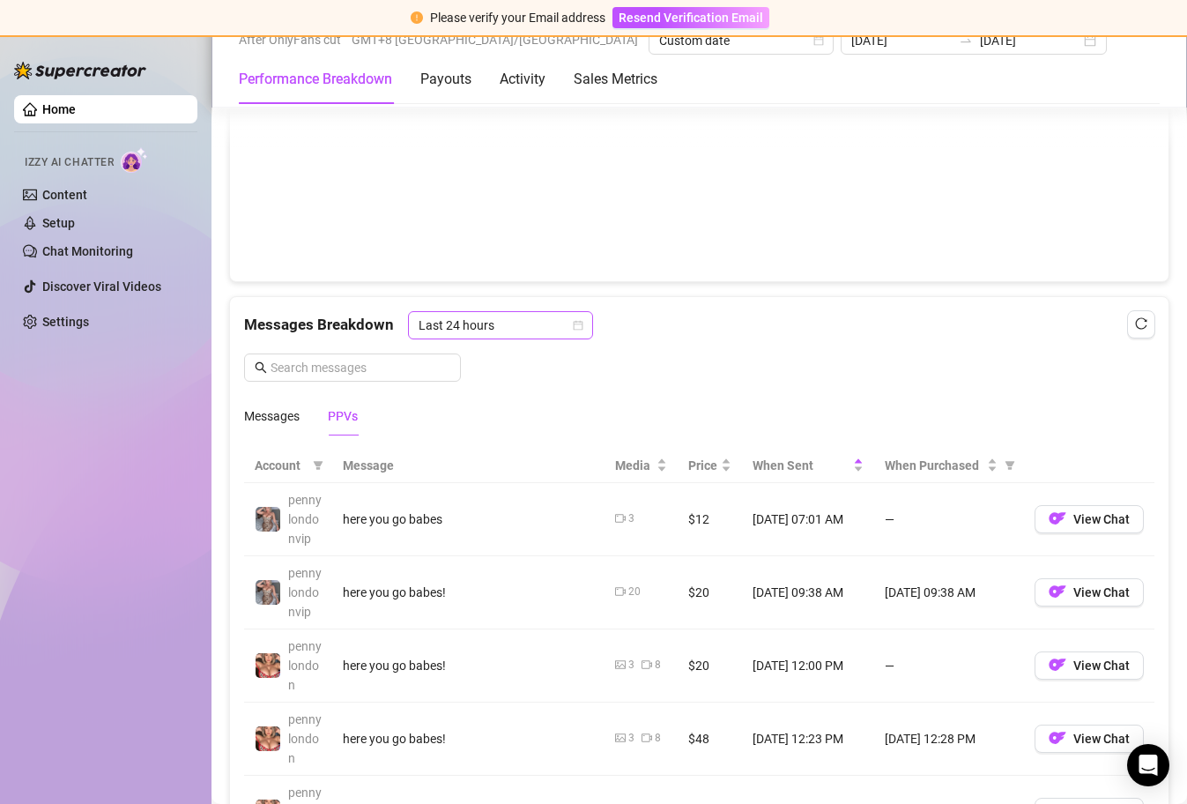
click at [523, 328] on span "Last 24 hours" at bounding box center [501, 325] width 164 height 26
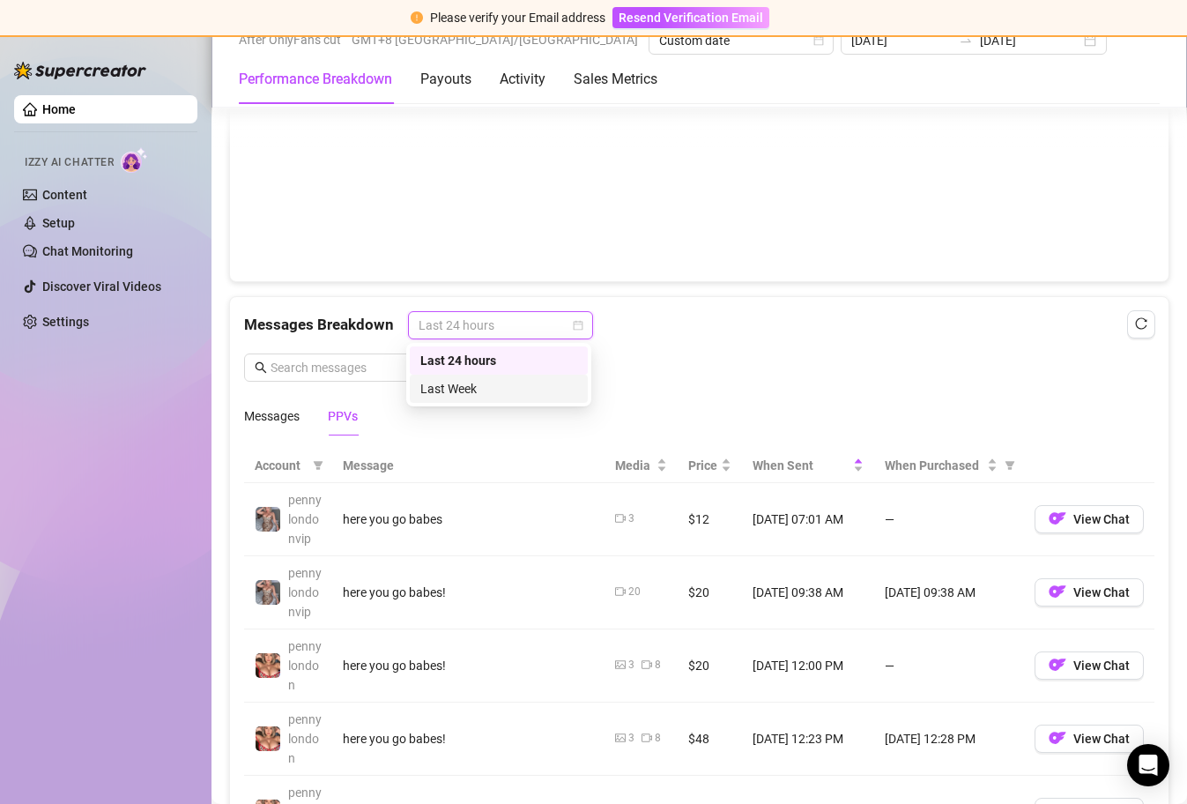
click at [506, 383] on div "Last Week" at bounding box center [498, 388] width 157 height 19
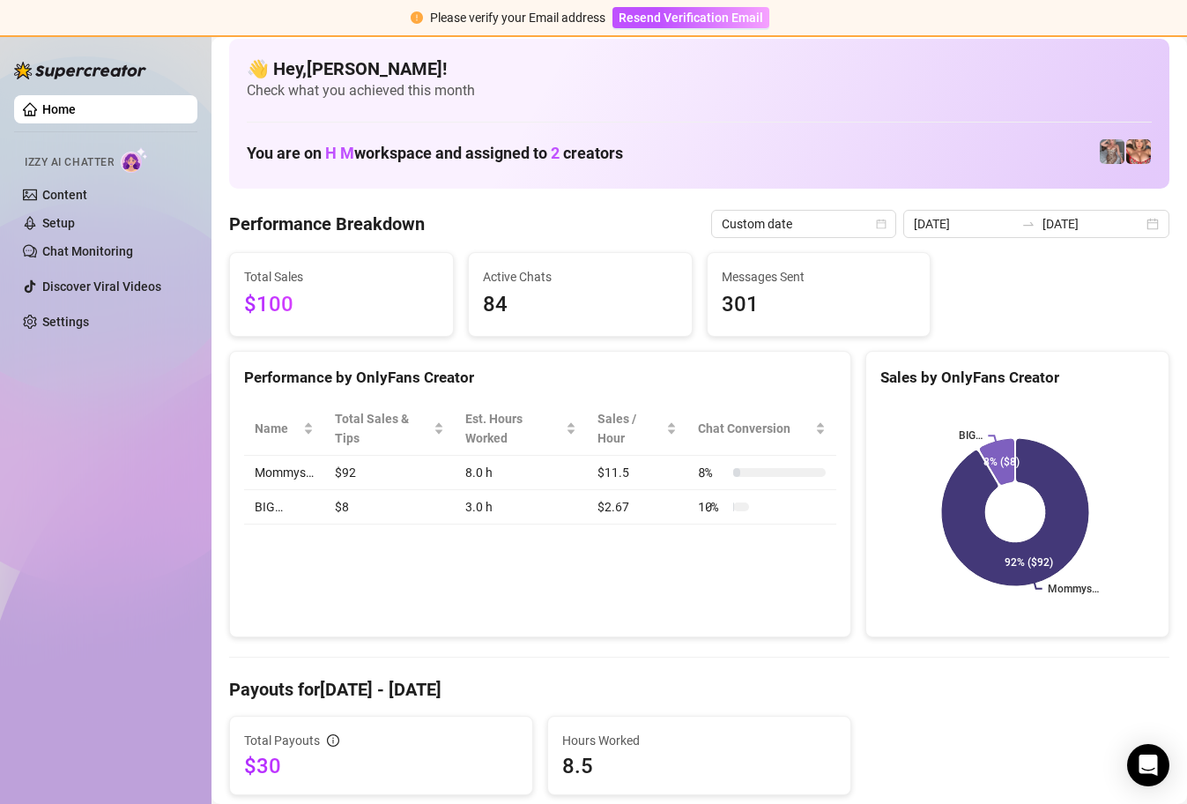
scroll to position [0, 0]
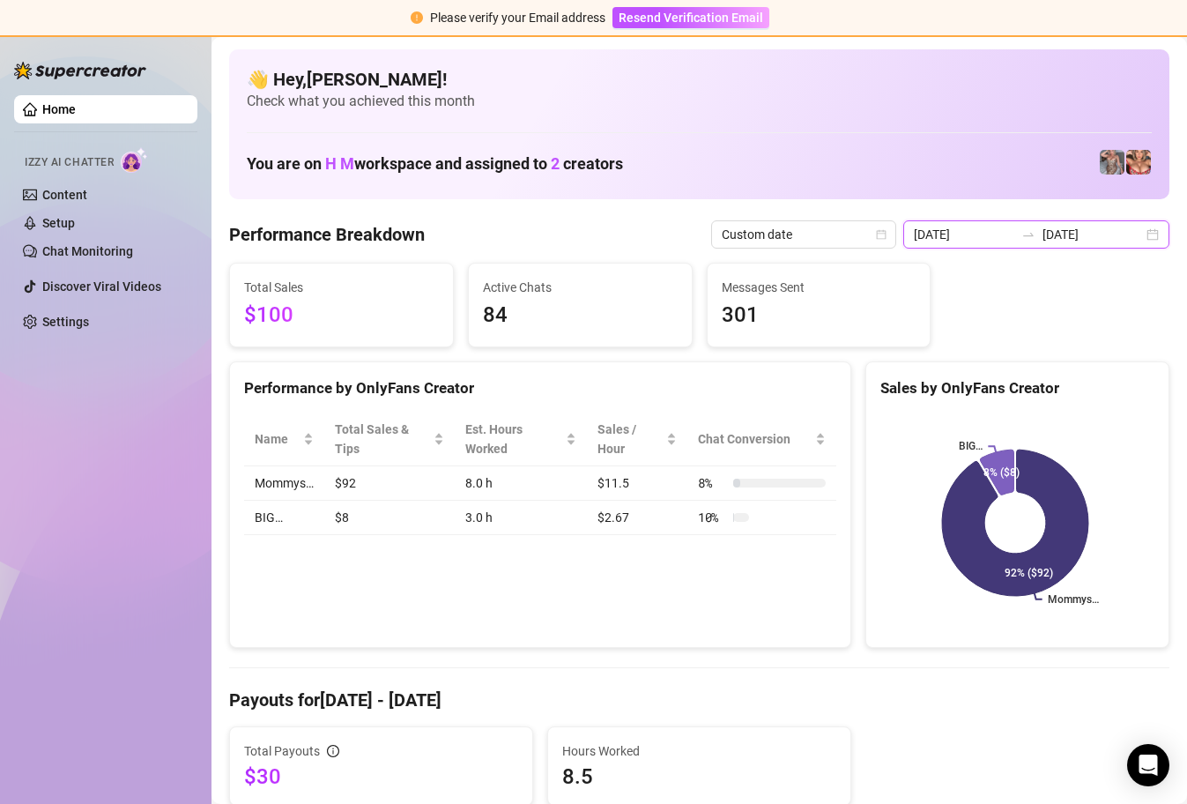
click at [1001, 235] on input "[DATE]" at bounding box center [964, 234] width 100 height 19
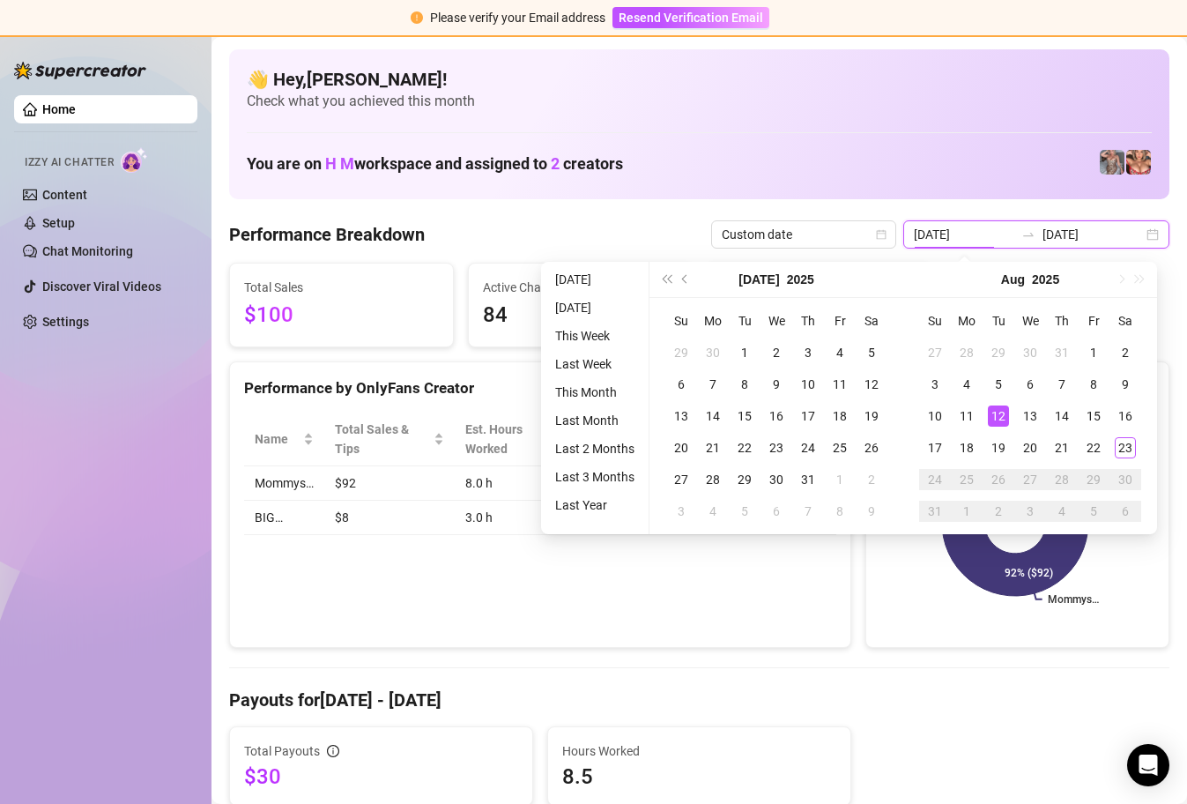
click at [1104, 234] on input "[DATE]" at bounding box center [1093, 234] width 100 height 19
type input "[DATE]"
click at [997, 416] on div "12" at bounding box center [998, 415] width 21 height 21
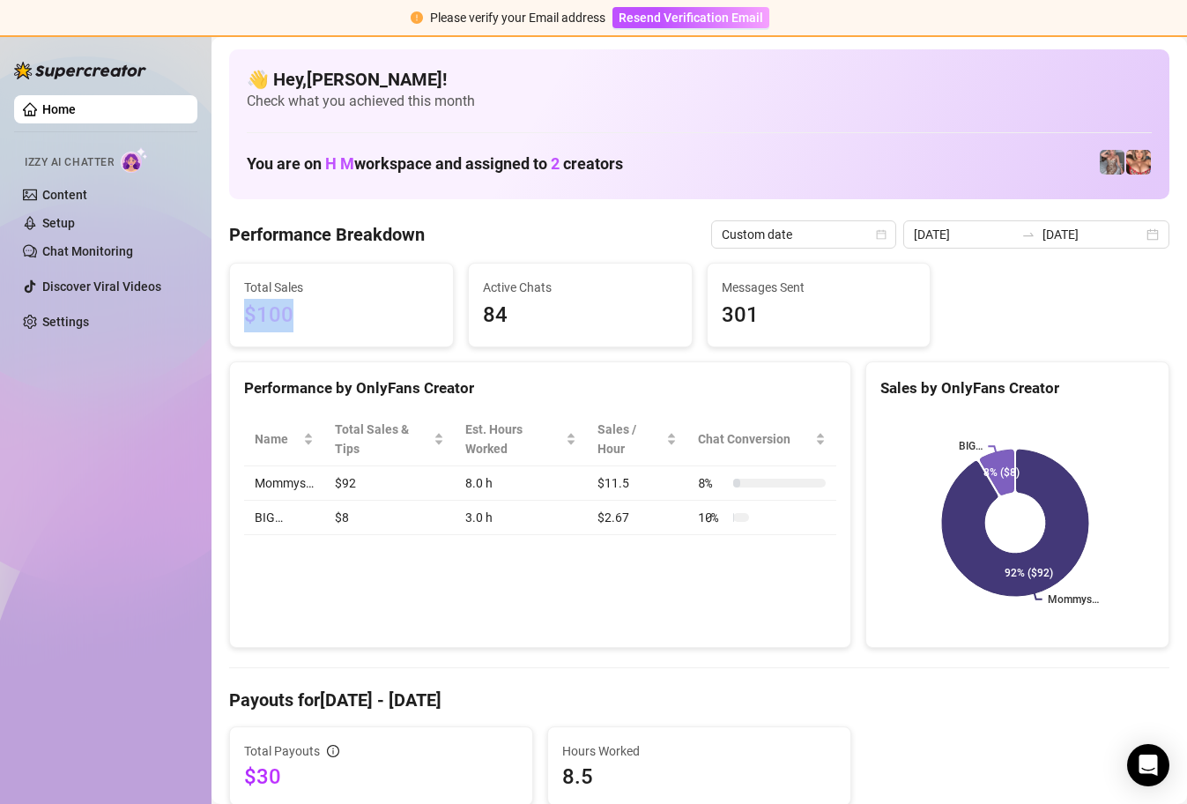
drag, startPoint x: 292, startPoint y: 313, endPoint x: 243, endPoint y: 309, distance: 48.6
click at [244, 309] on span "$100" at bounding box center [341, 315] width 195 height 33
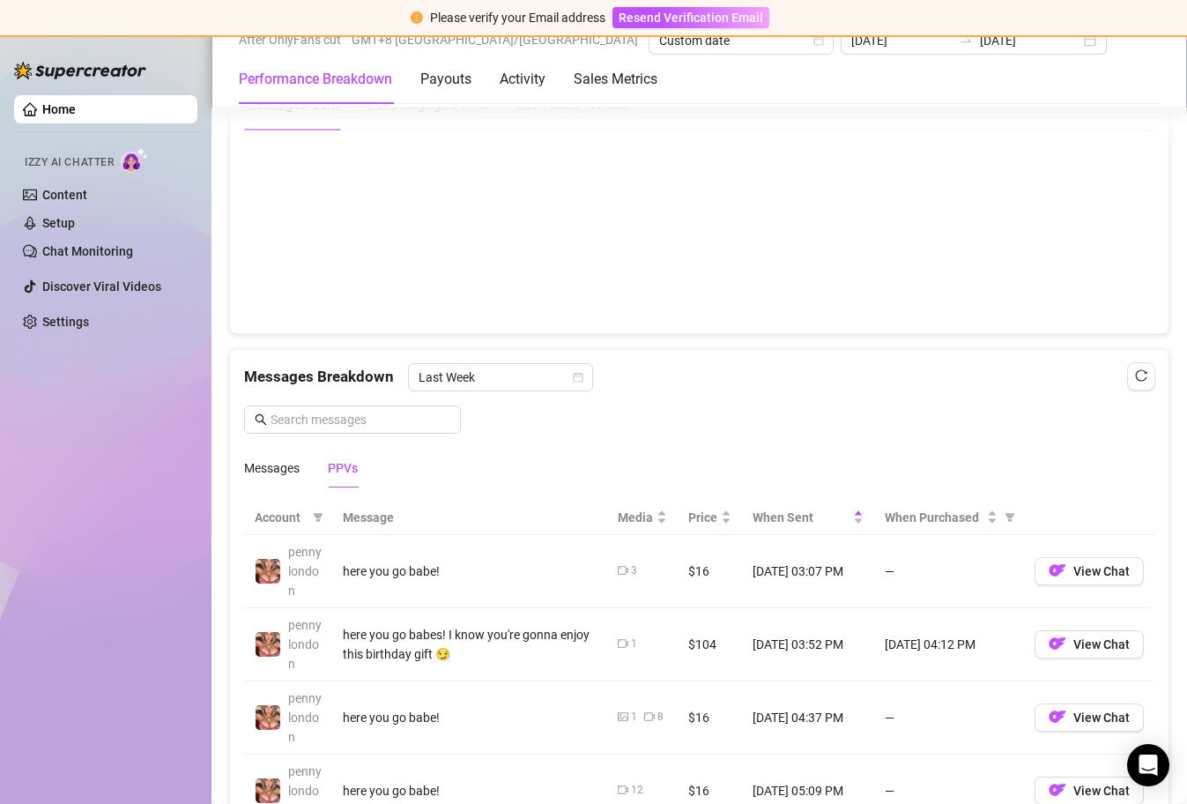
scroll to position [1640, 0]
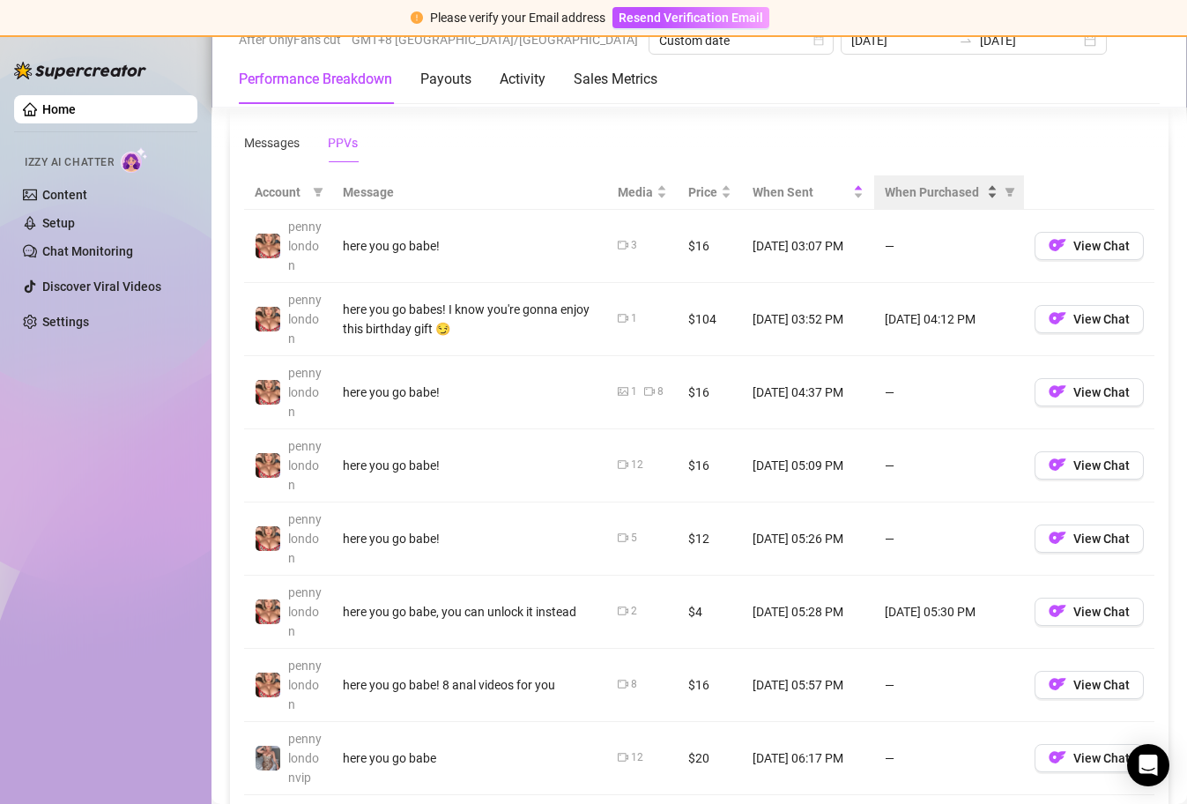
click at [979, 197] on div "When Purchased" at bounding box center [941, 191] width 113 height 19
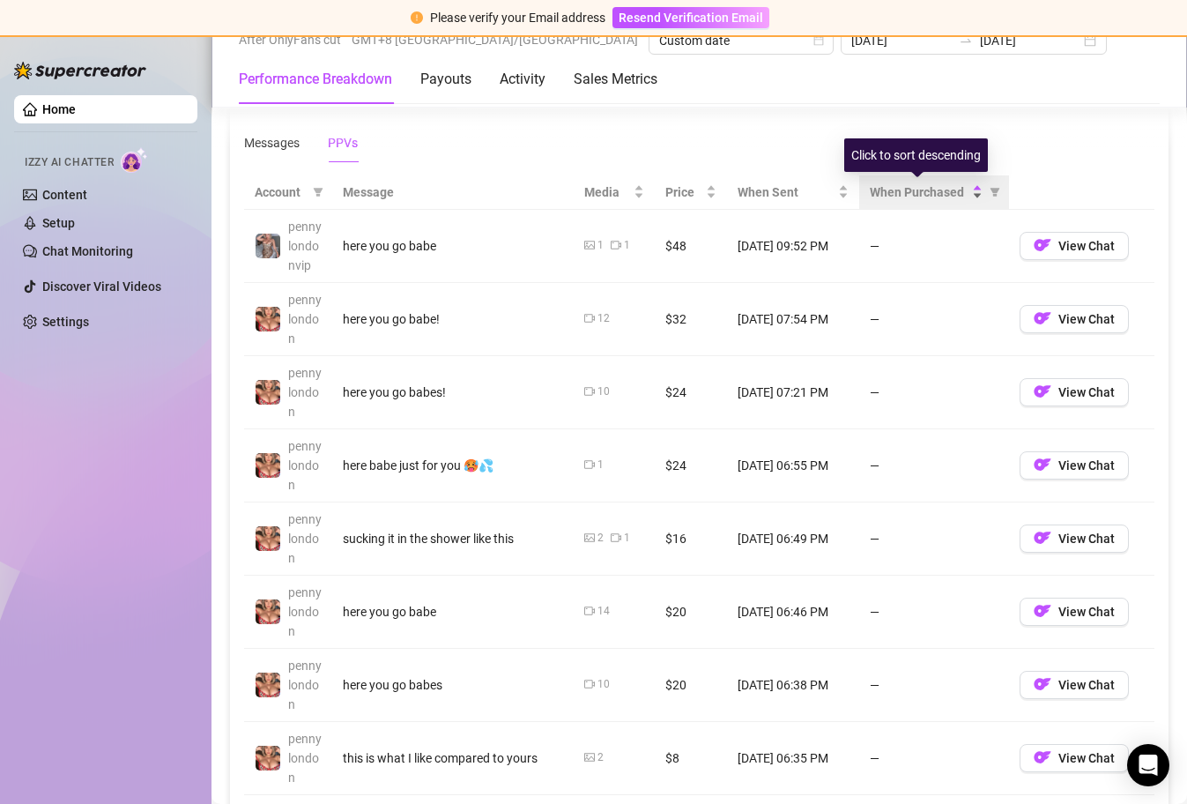
click at [967, 193] on div "When Purchased" at bounding box center [926, 191] width 113 height 19
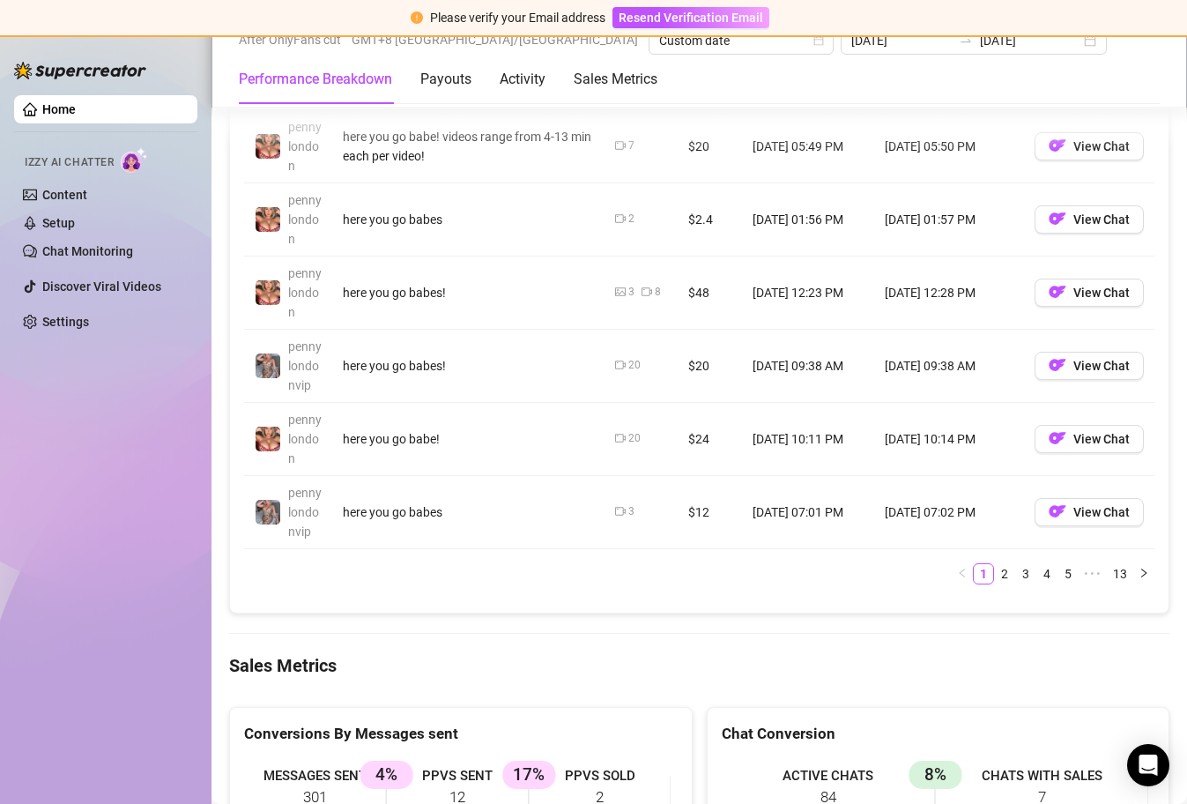
scroll to position [2052, 0]
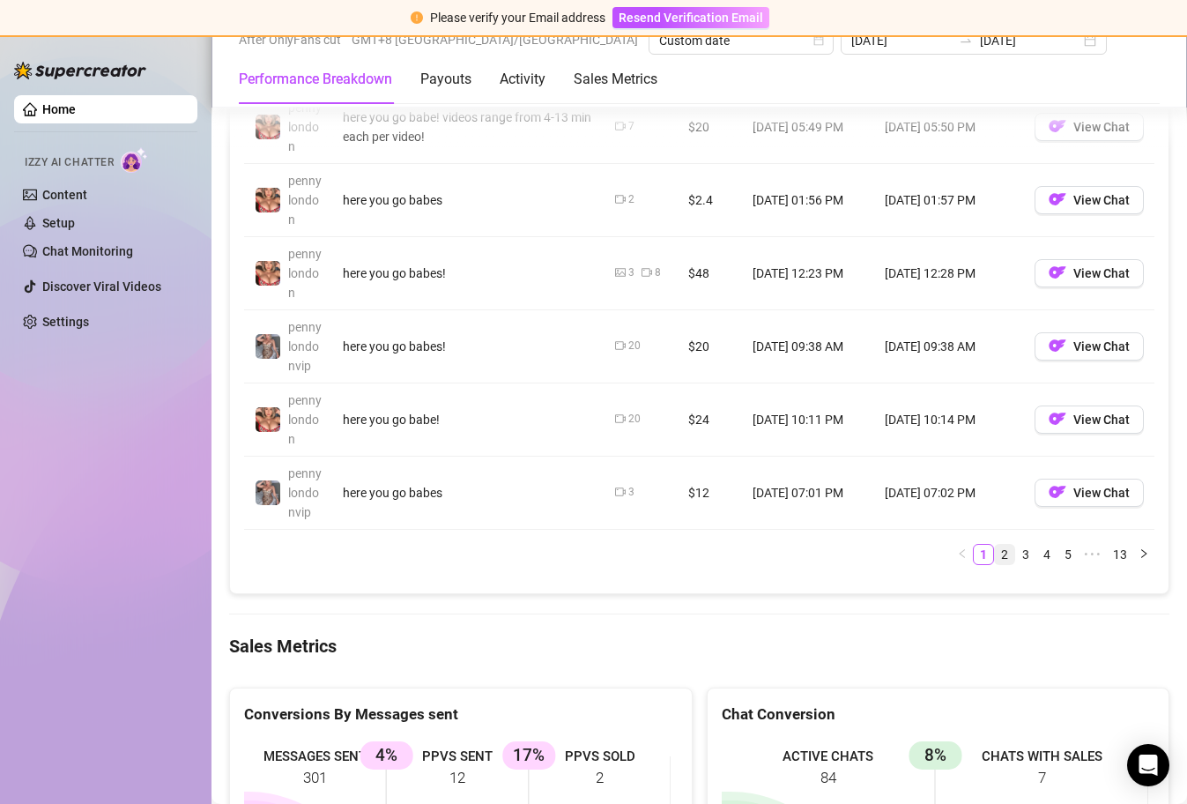
click at [995, 556] on link "2" at bounding box center [1004, 554] width 19 height 19
click at [1016, 558] on link "3" at bounding box center [1025, 554] width 19 height 19
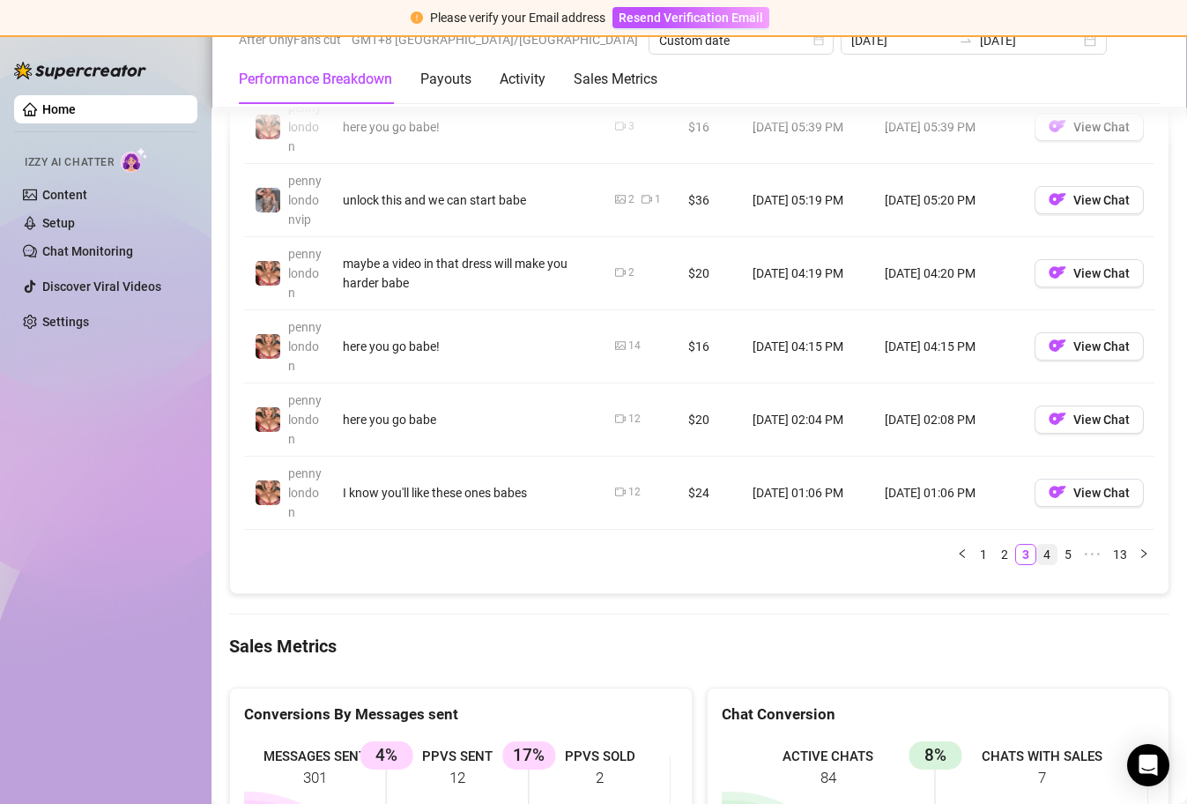
click at [1037, 557] on link "4" at bounding box center [1046, 554] width 19 height 19
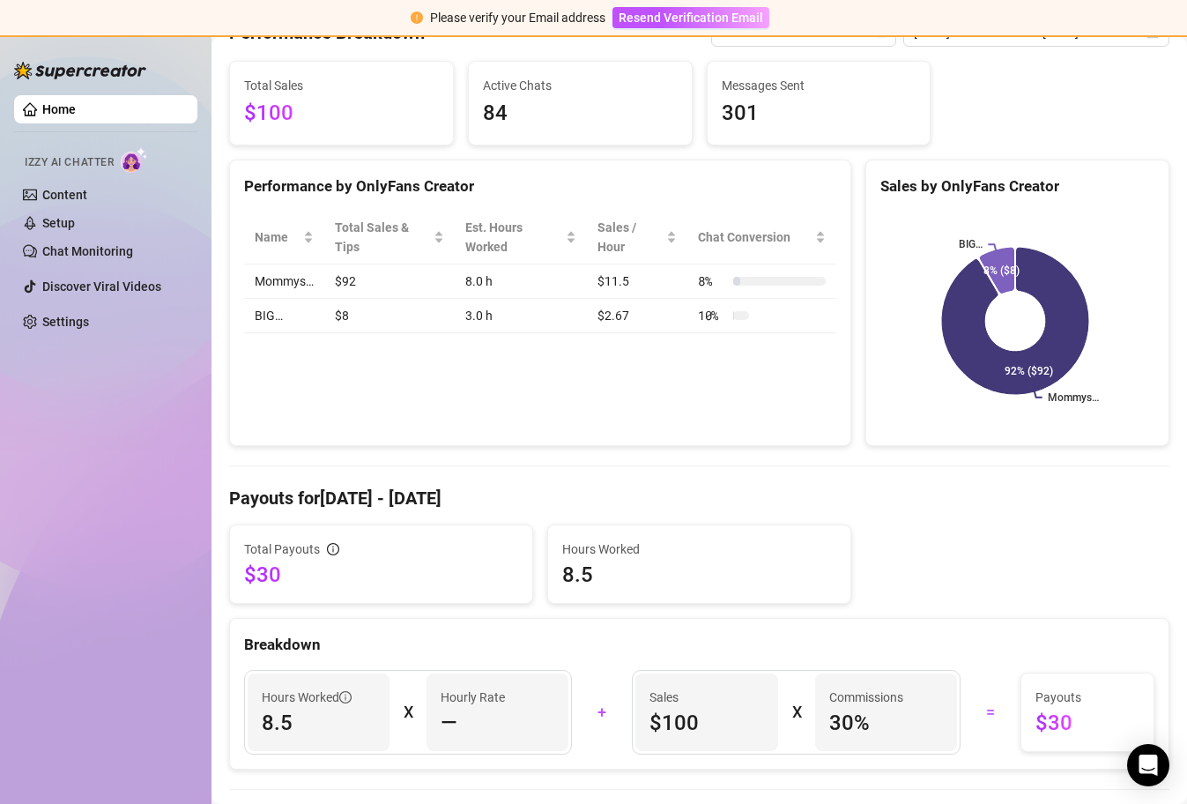
scroll to position [0, 0]
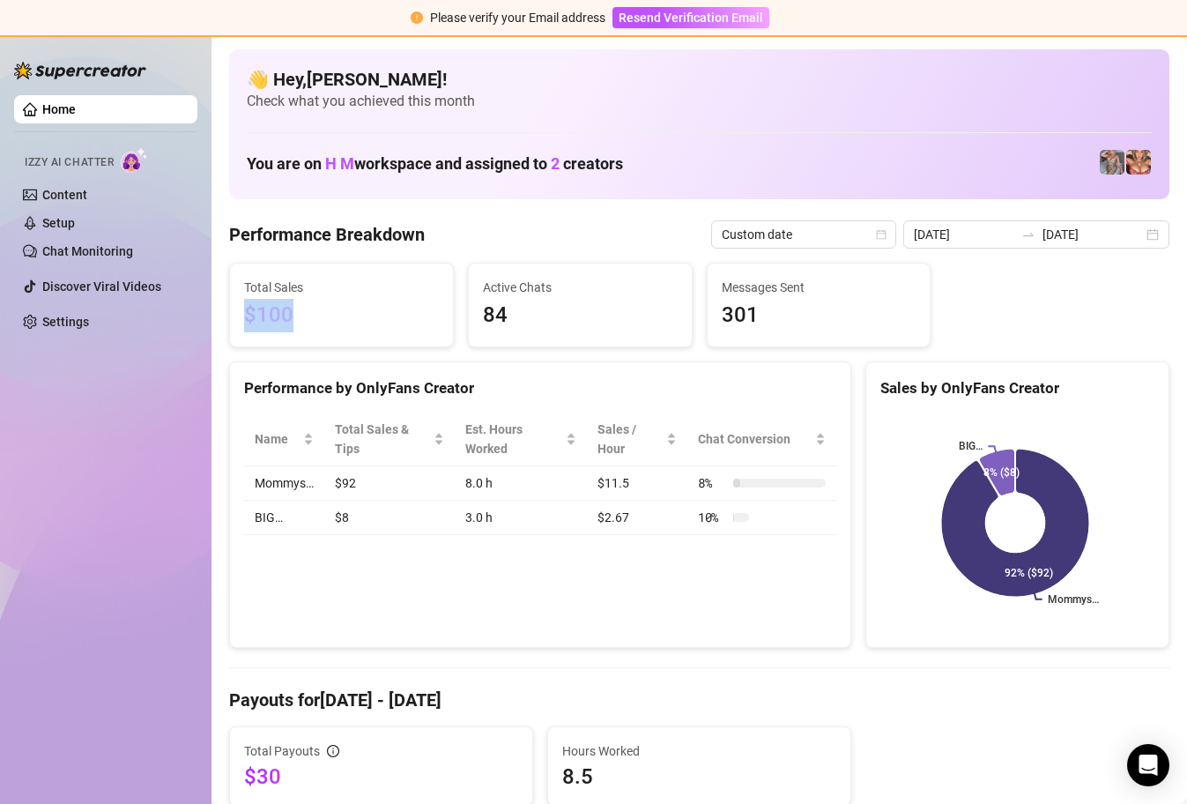
drag, startPoint x: 300, startPoint y: 310, endPoint x: 244, endPoint y: 312, distance: 55.5
click at [244, 312] on span "$100" at bounding box center [341, 315] width 195 height 33
click at [1006, 229] on input "[DATE]" at bounding box center [964, 234] width 100 height 19
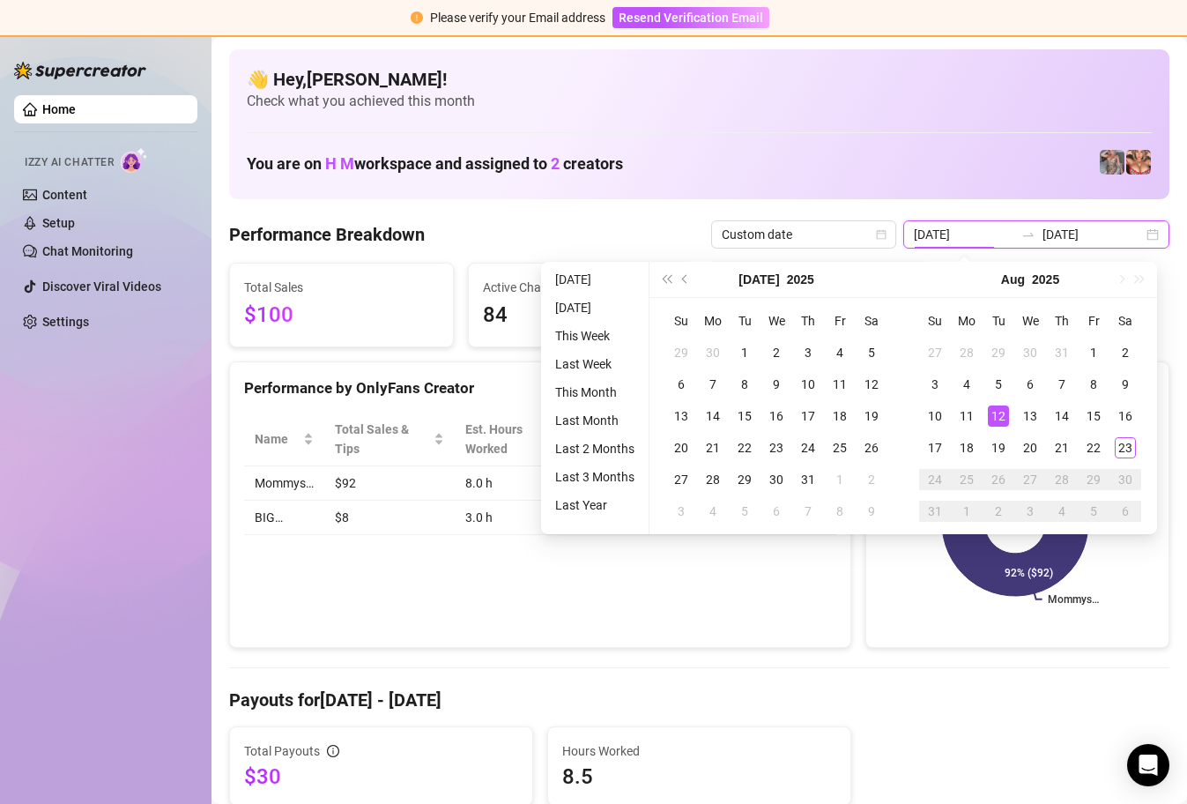
type input "[DATE]"
click at [152, 396] on div "Home Izzy AI Chatter Content Setup Chat Monitoring Discover Viral Videos Settin…" at bounding box center [105, 411] width 183 height 753
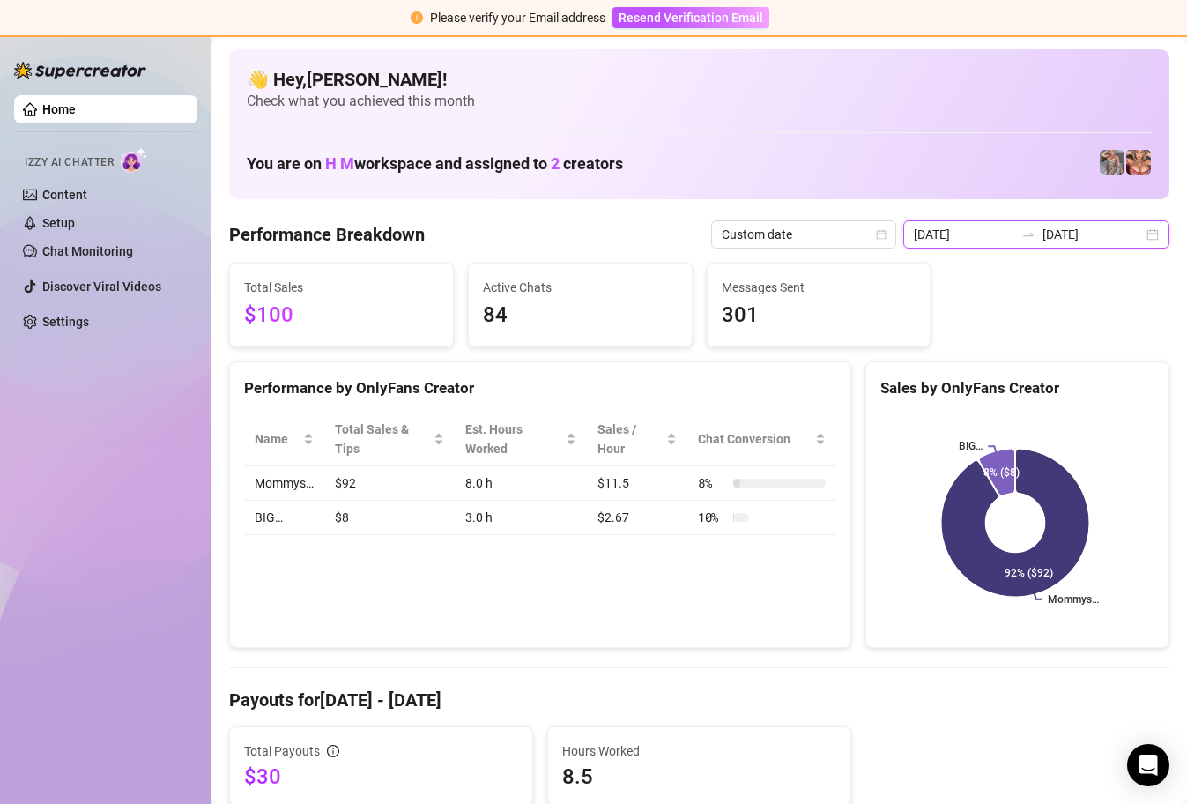
click at [981, 234] on input "[DATE]" at bounding box center [964, 234] width 100 height 19
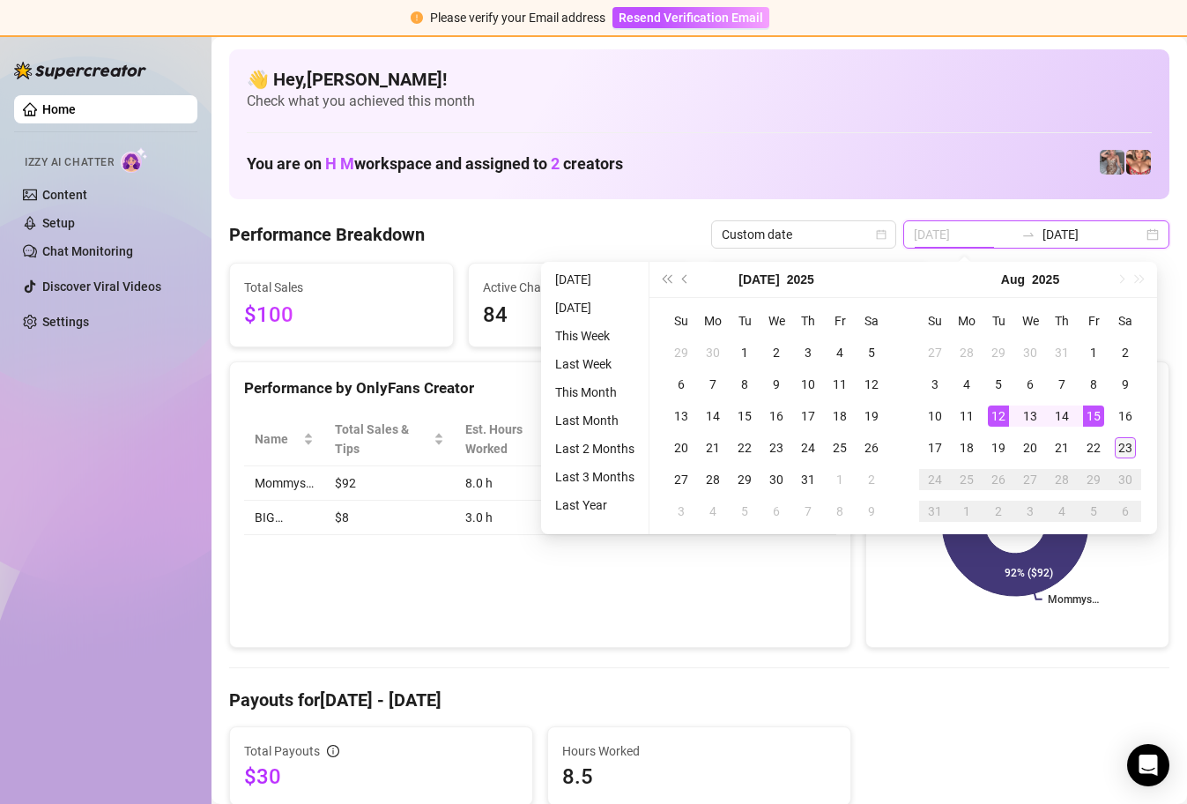
type input "[DATE]"
click at [1123, 445] on div "23" at bounding box center [1125, 447] width 21 height 21
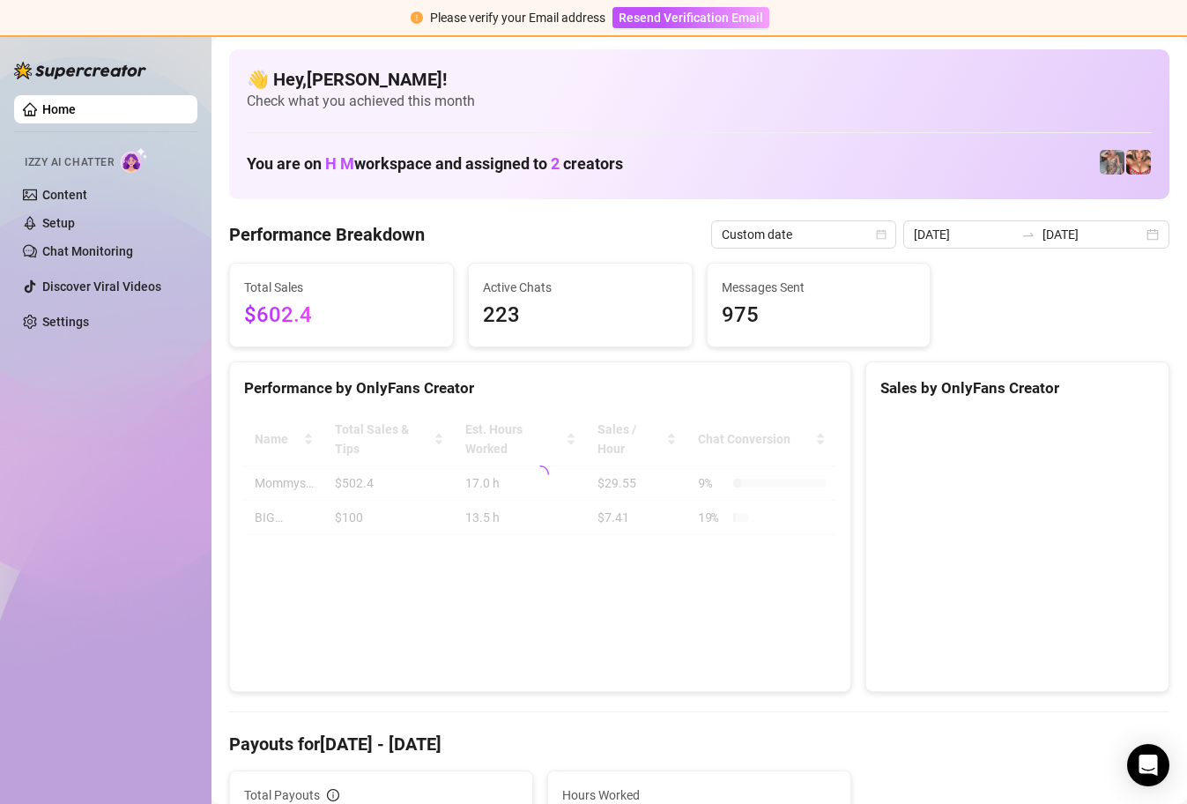
type input "[DATE]"
